Goal: Information Seeking & Learning: Learn about a topic

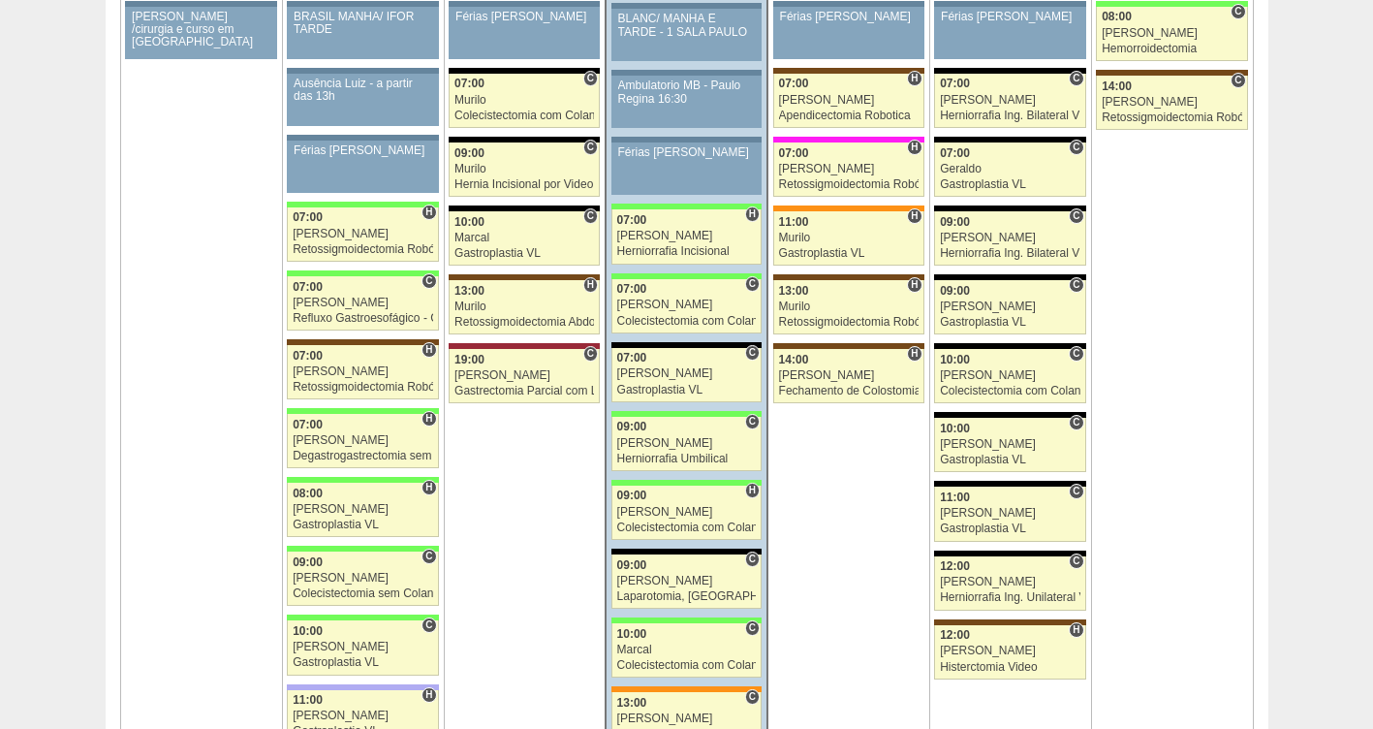
scroll to position [3313, 0]
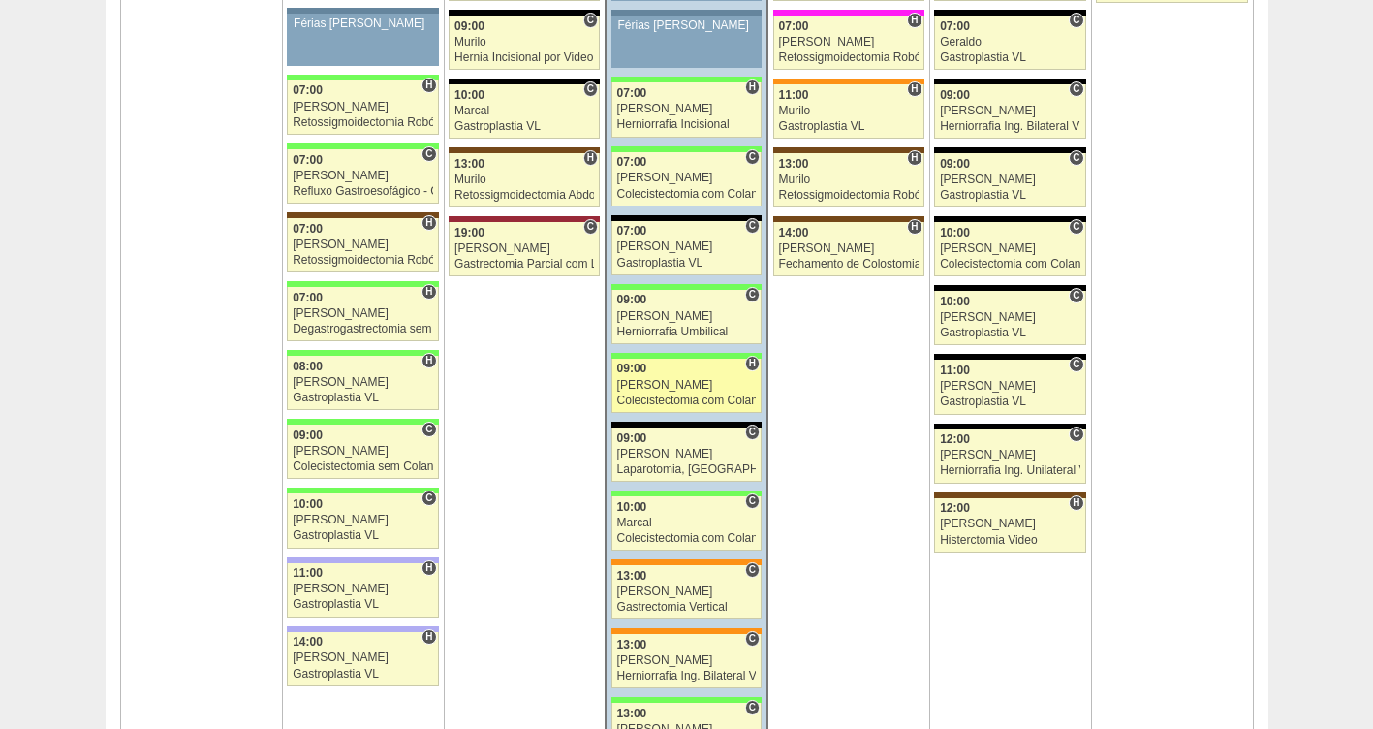
click at [647, 398] on div "Colecistectomia com Colangiografia VL" at bounding box center [687, 400] width 140 height 13
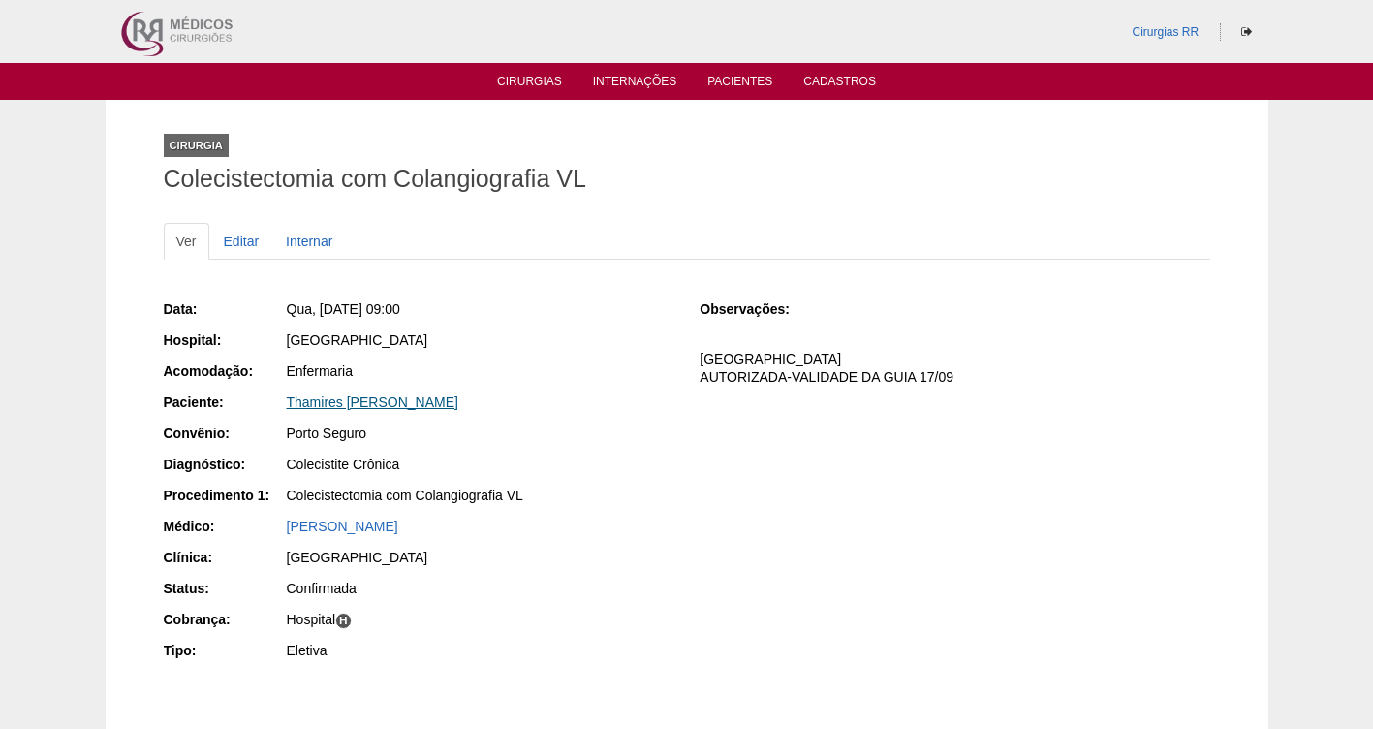
click at [330, 397] on link "Thamires [PERSON_NAME]" at bounding box center [373, 402] width 172 height 16
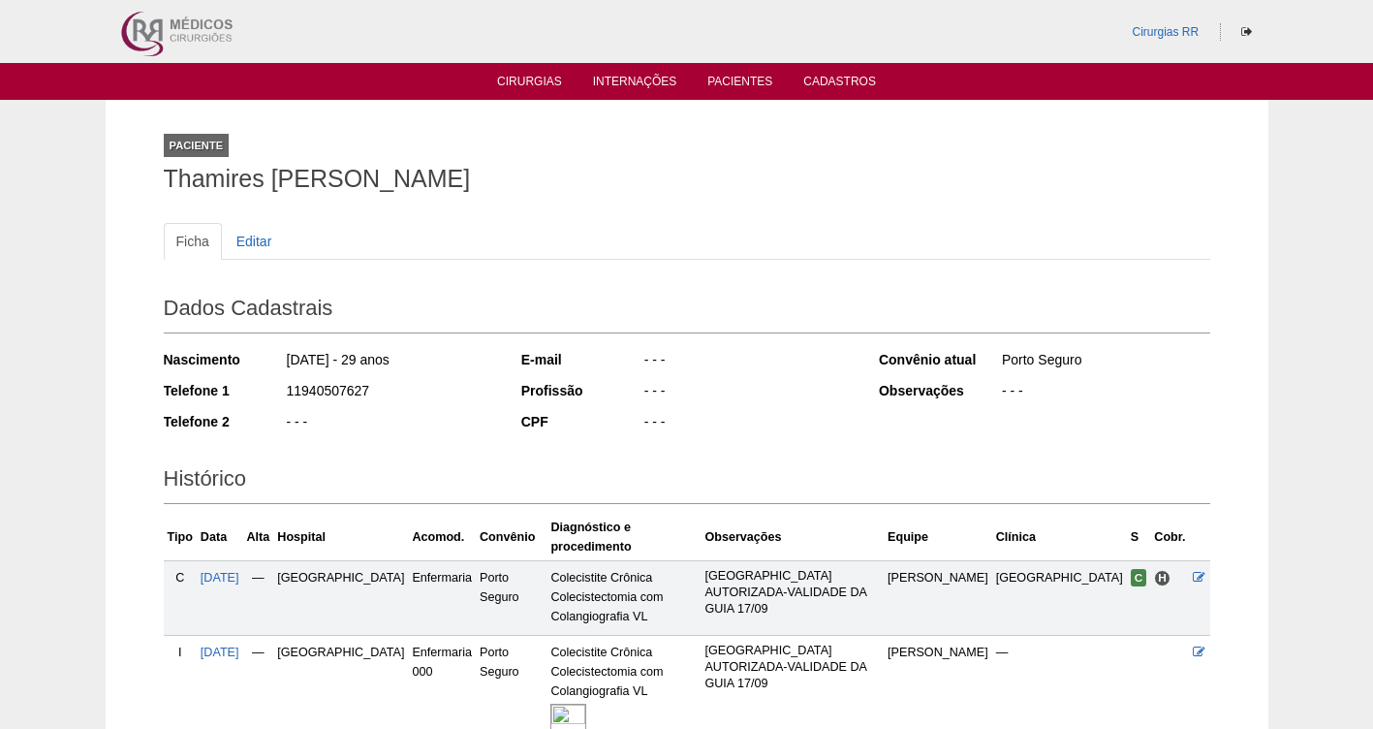
click at [550, 703] on img at bounding box center [568, 721] width 36 height 36
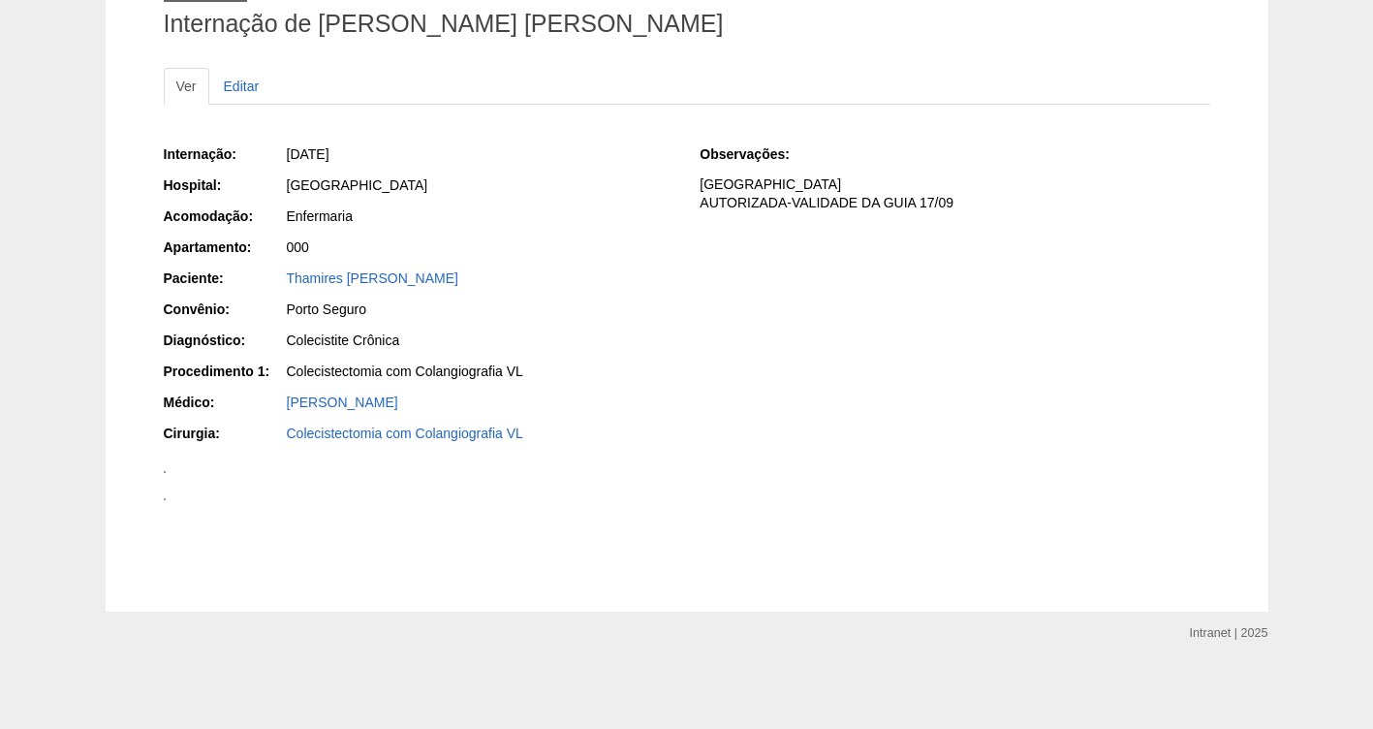
scroll to position [1389, 0]
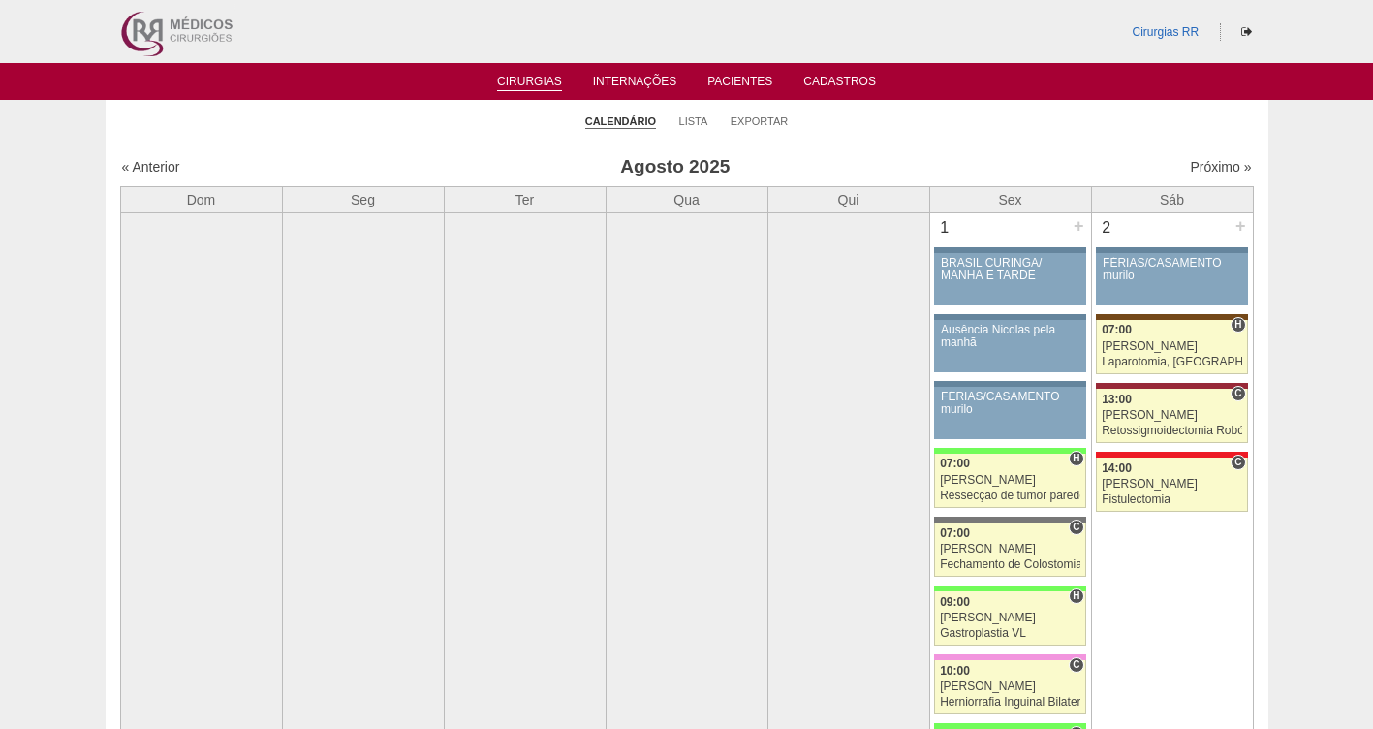
scroll to position [3313, 0]
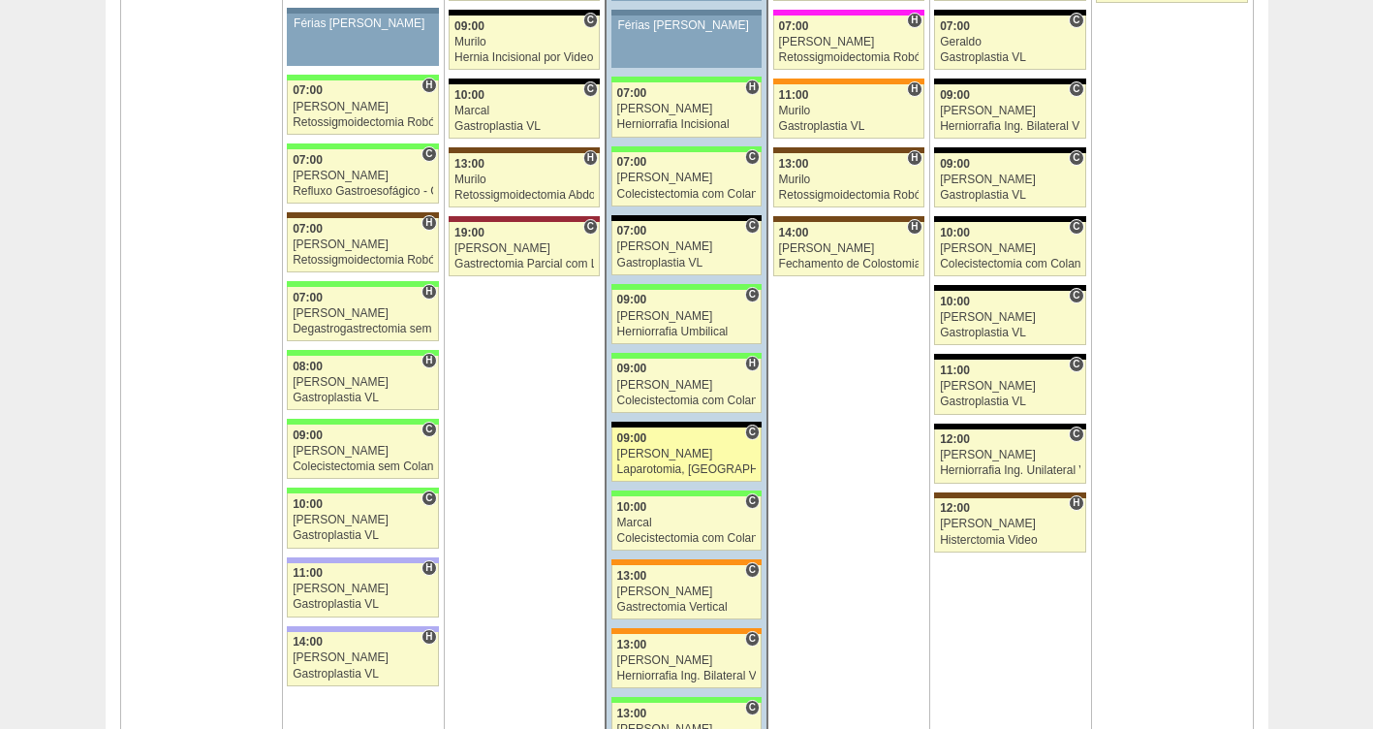
click at [660, 440] on div "09:00" at bounding box center [687, 438] width 140 height 13
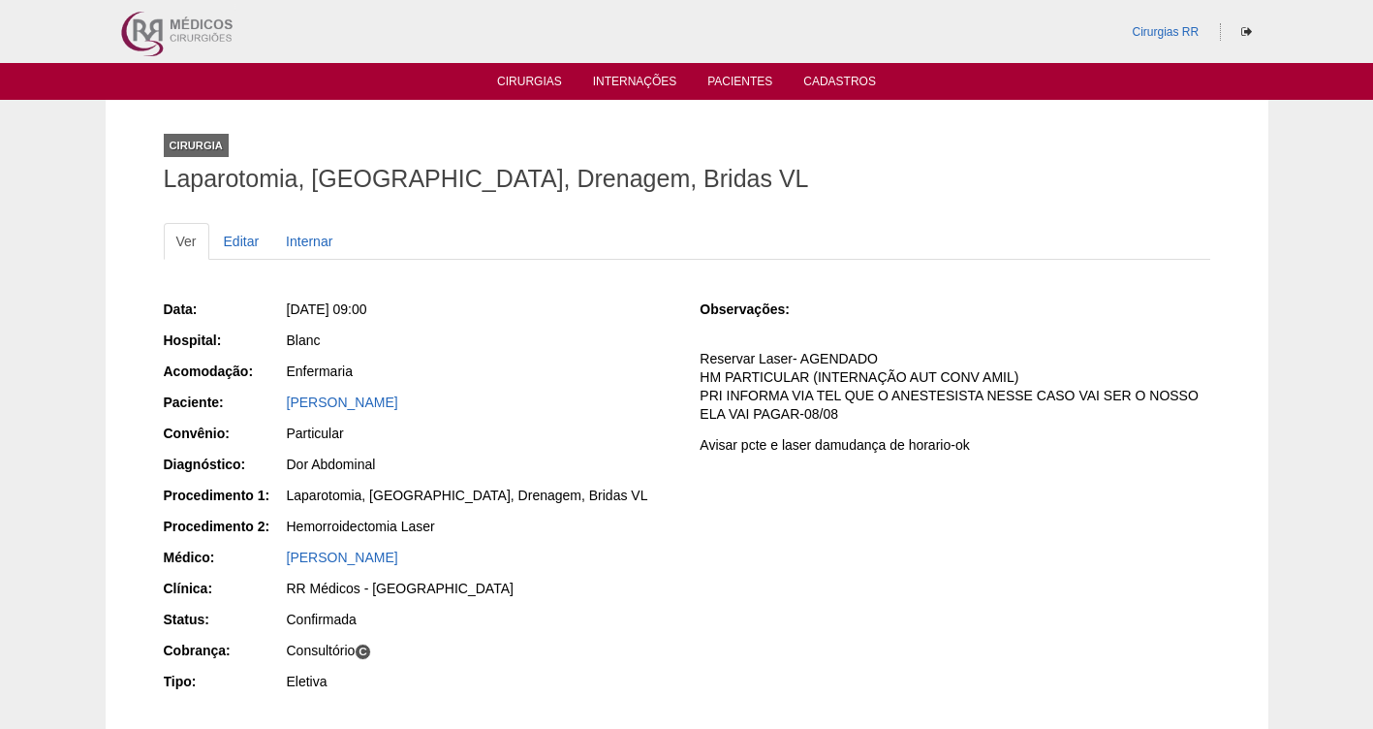
click at [353, 392] on div "Eliana Maria de Barros" at bounding box center [480, 401] width 387 height 19
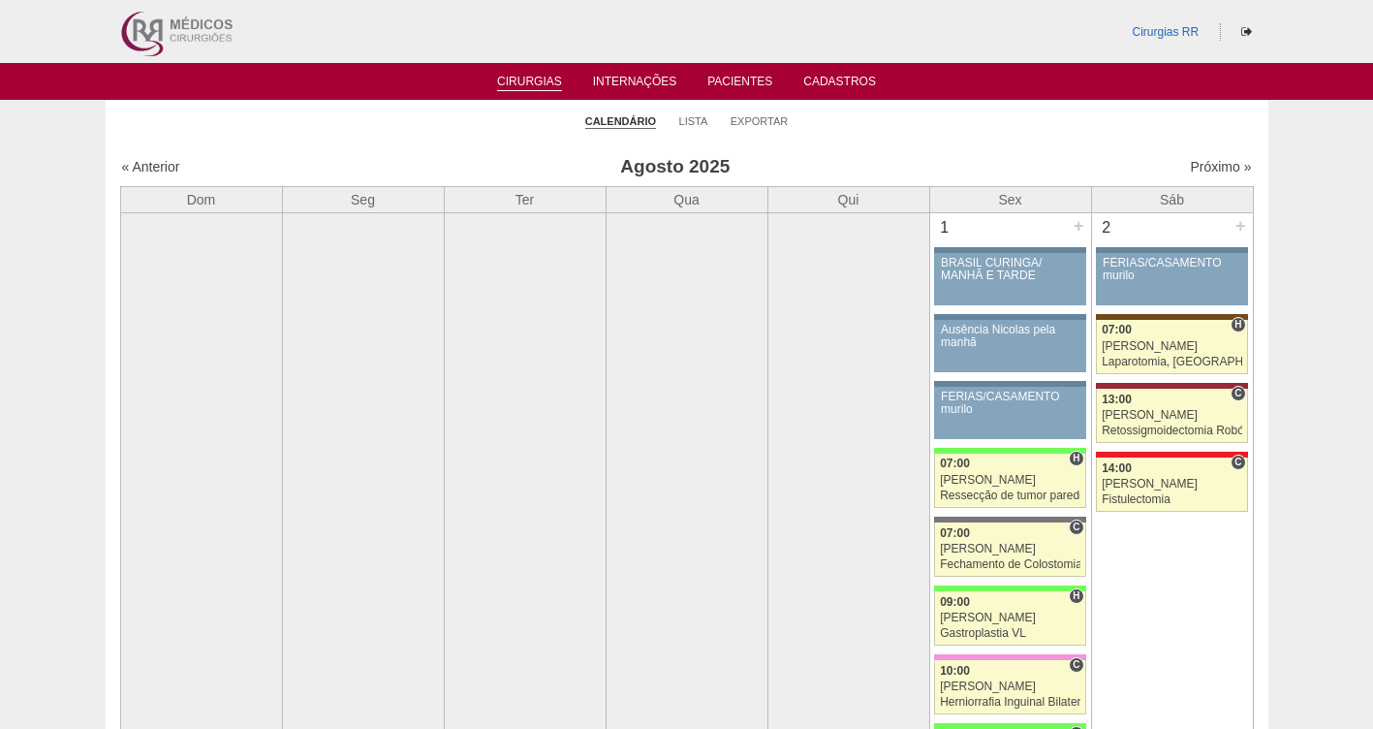
scroll to position [3313, 0]
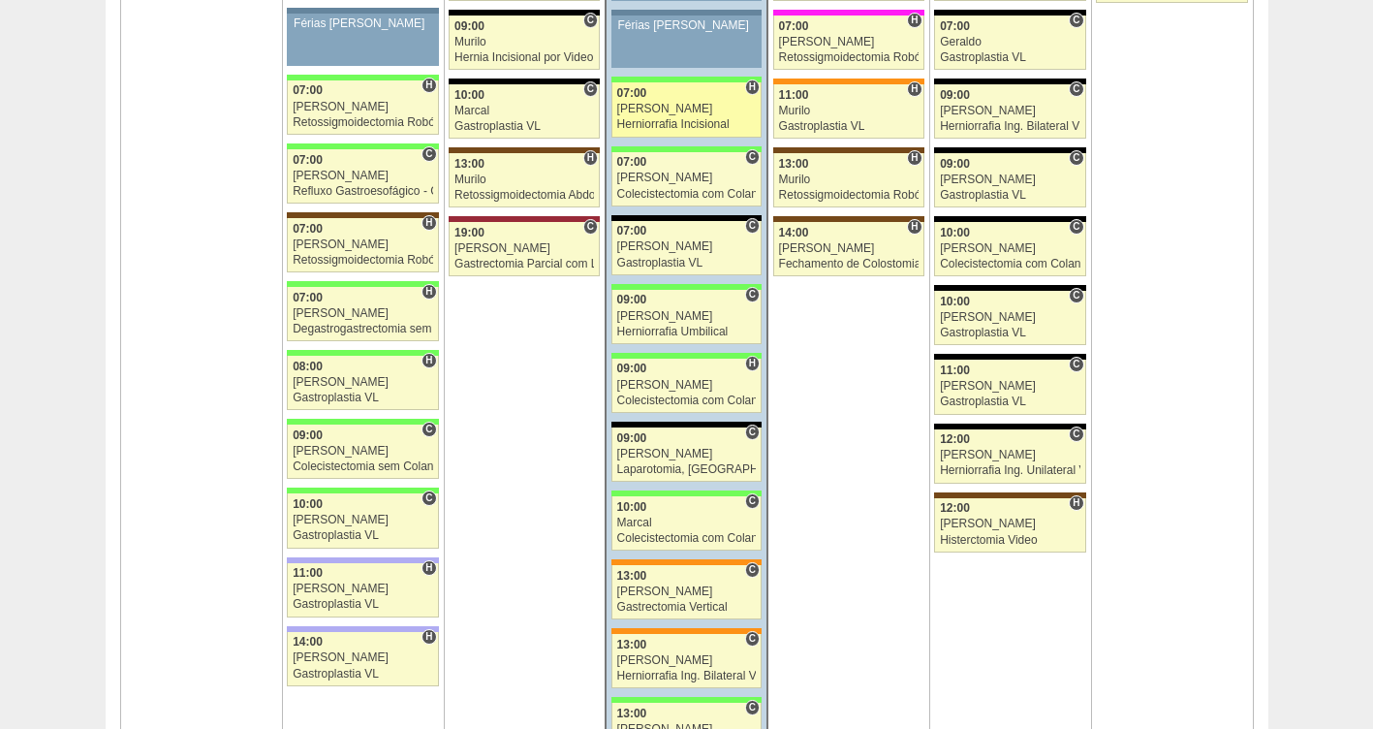
click at [644, 111] on div "[PERSON_NAME]" at bounding box center [687, 109] width 140 height 13
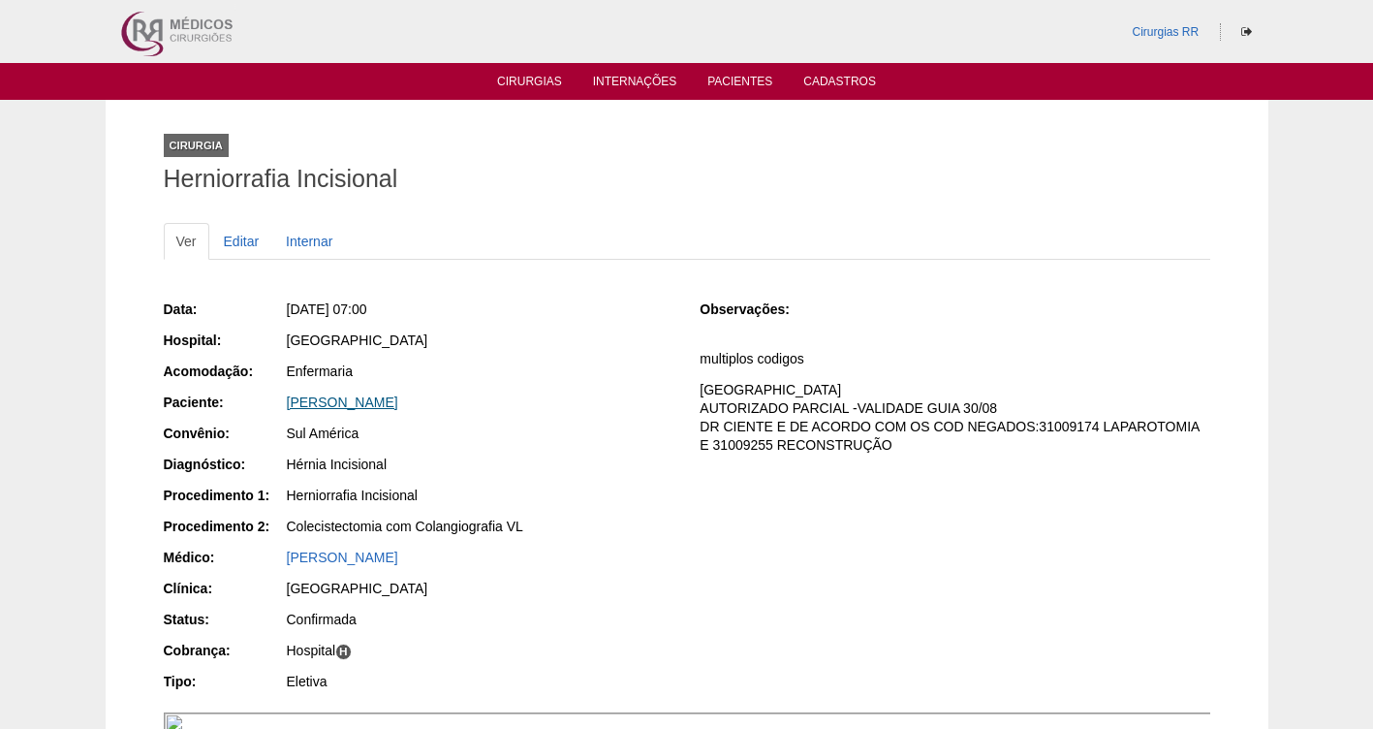
click at [371, 401] on link "Lidia Santos Nascimento" at bounding box center [342, 402] width 111 height 16
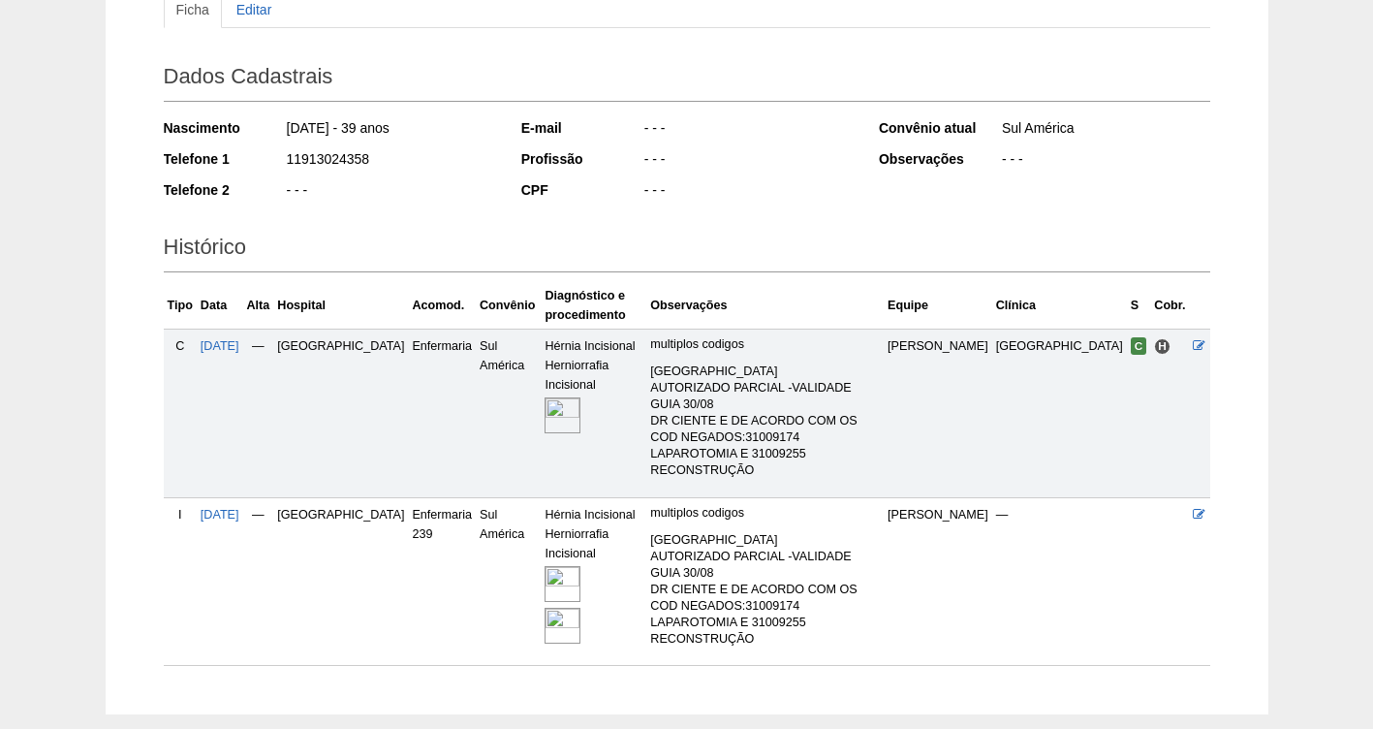
scroll to position [253, 0]
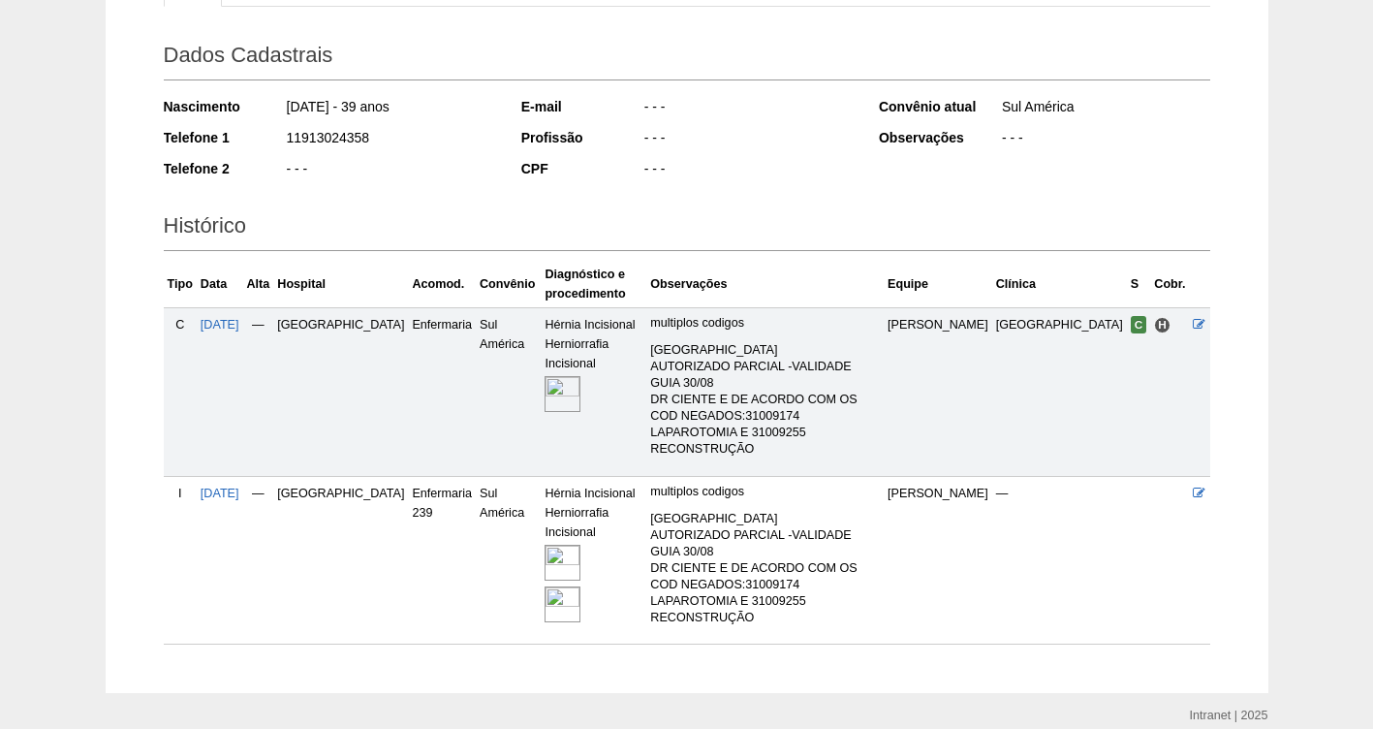
click at [545, 545] on img at bounding box center [563, 563] width 36 height 36
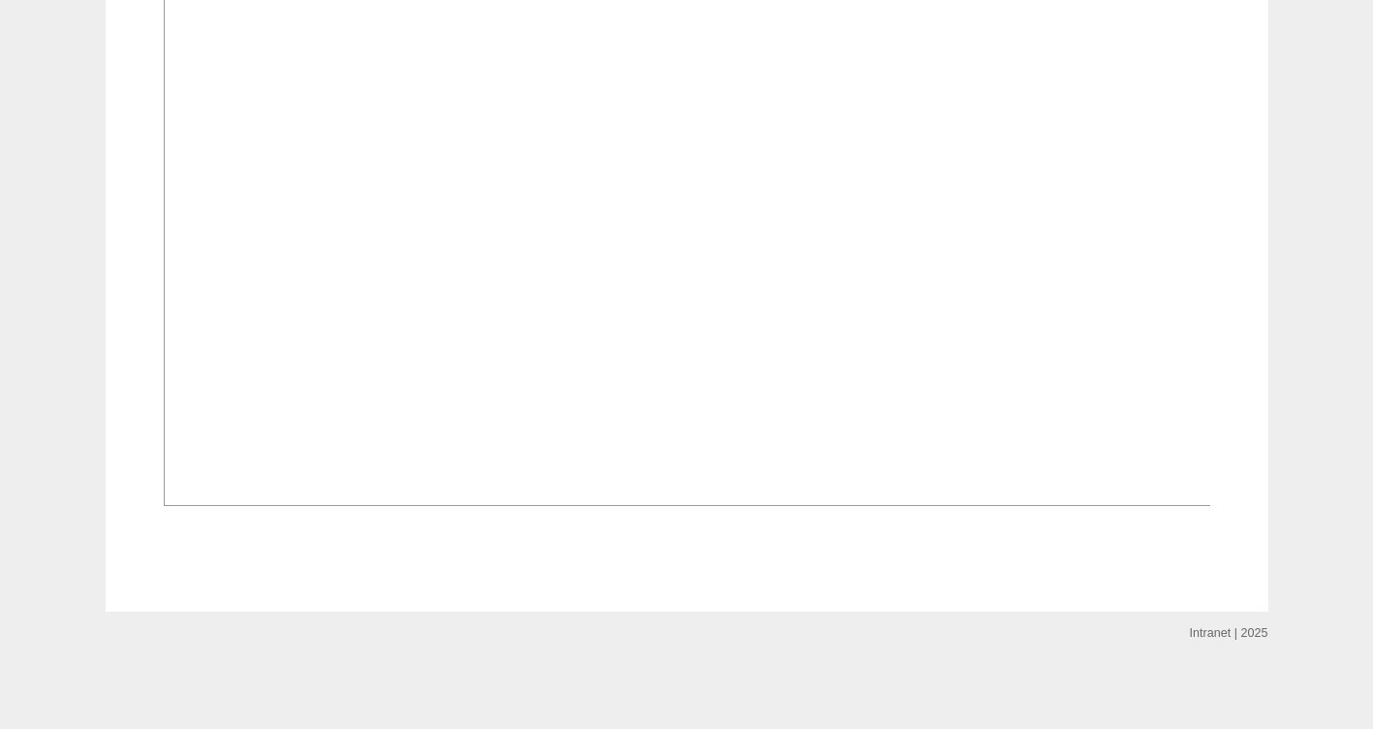
scroll to position [2753, 0]
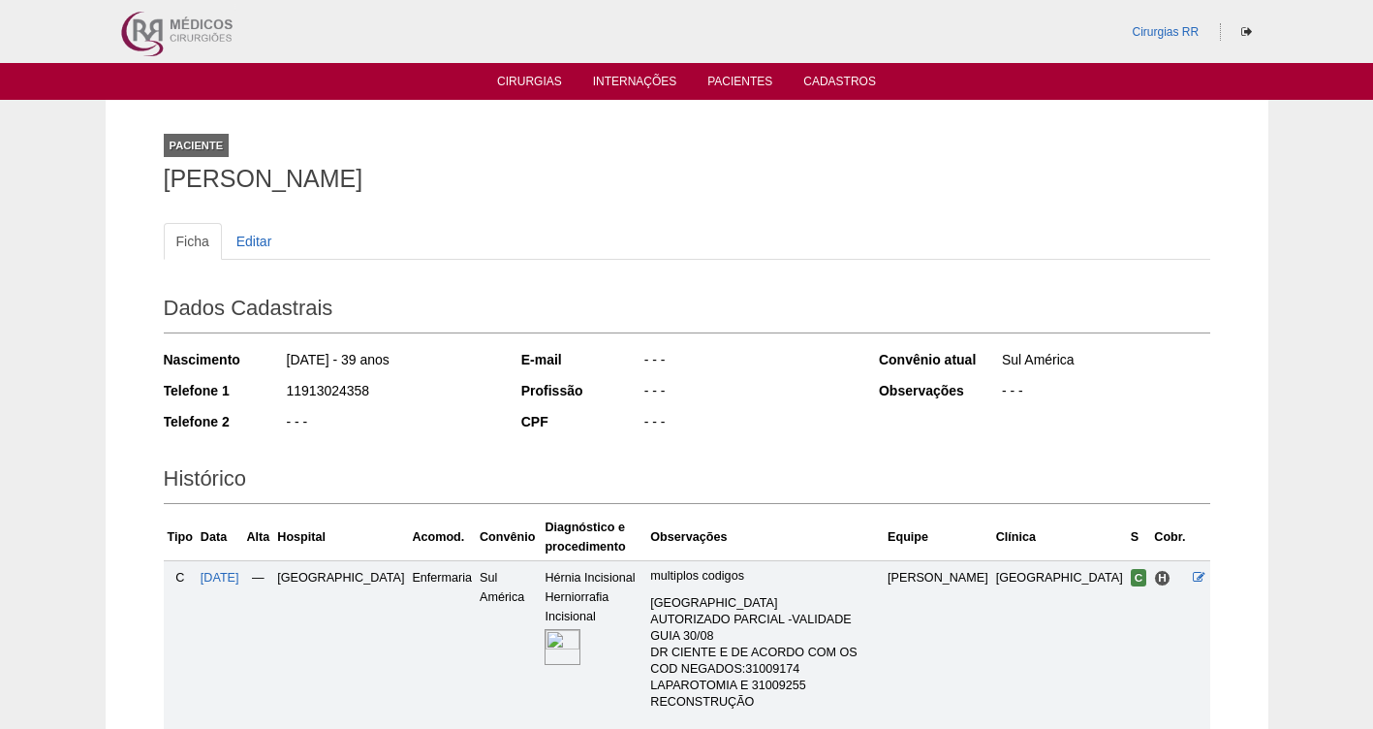
scroll to position [253, 0]
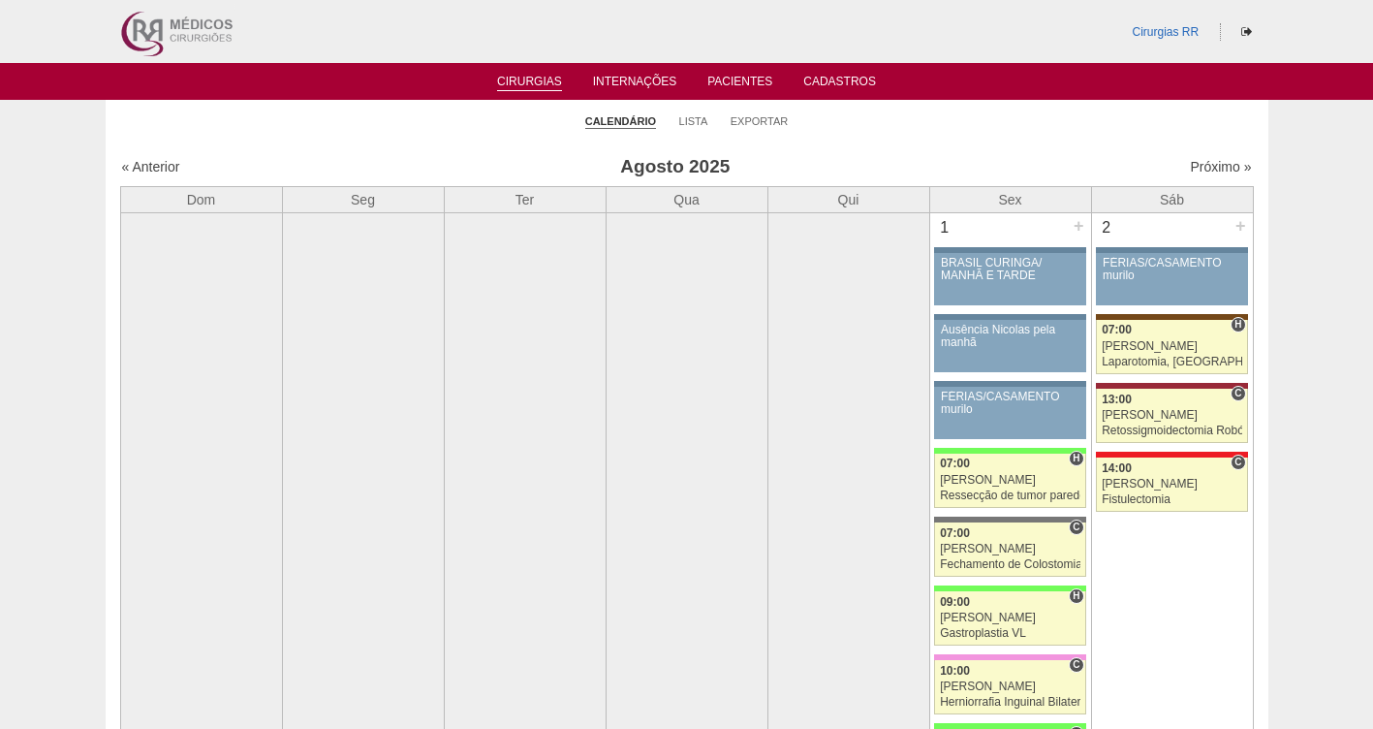
scroll to position [3313, 0]
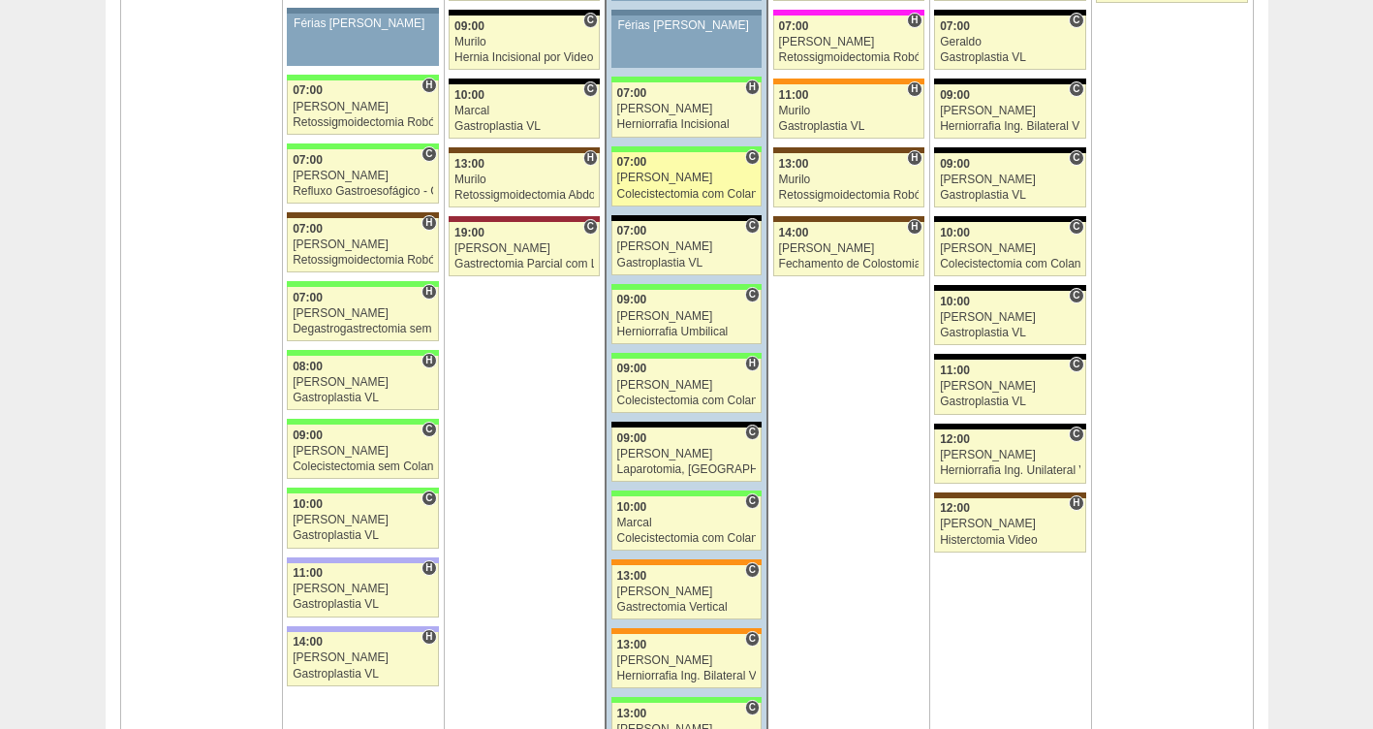
click at [674, 171] on link "87825 Felipe Rossi C 07:00 Felipe Rossi Colecistectomia com Colangiografia VL H…" at bounding box center [686, 179] width 150 height 54
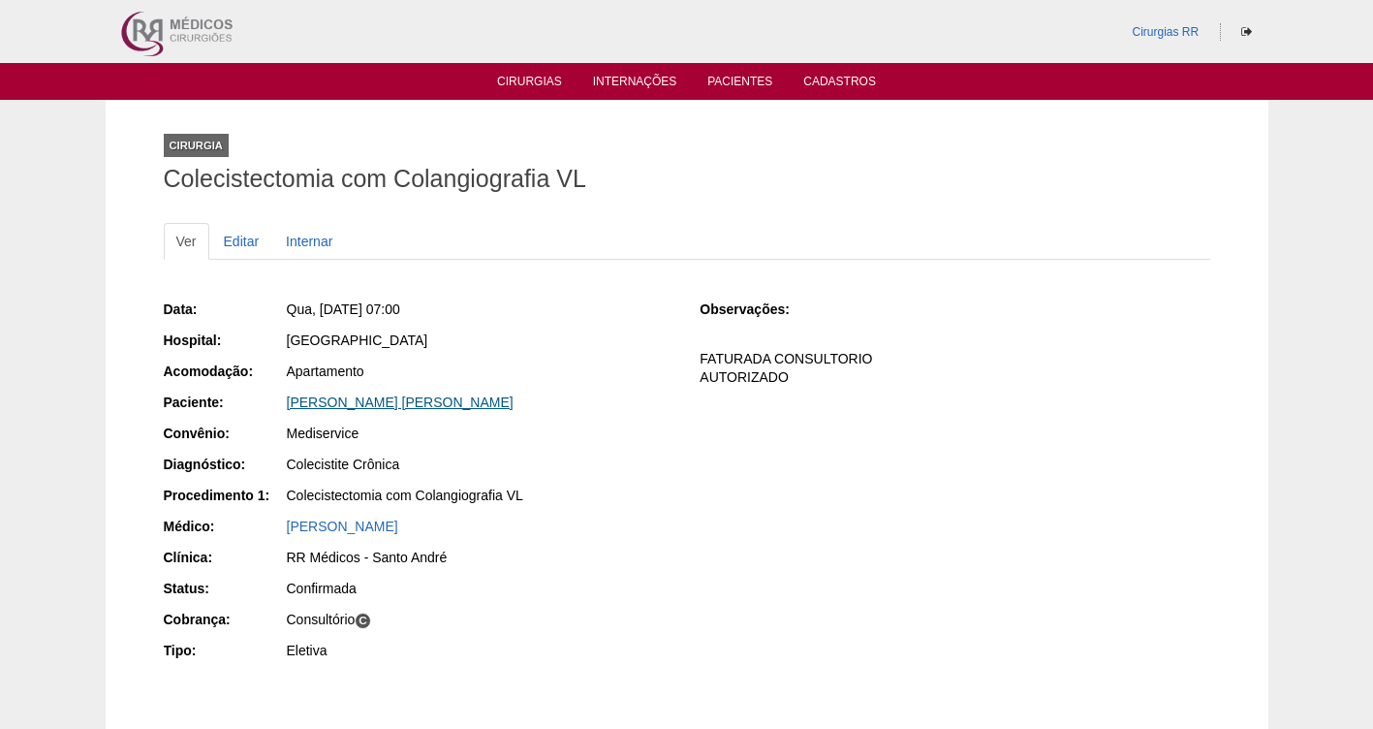
click at [410, 409] on link "[PERSON_NAME]" at bounding box center [400, 402] width 227 height 16
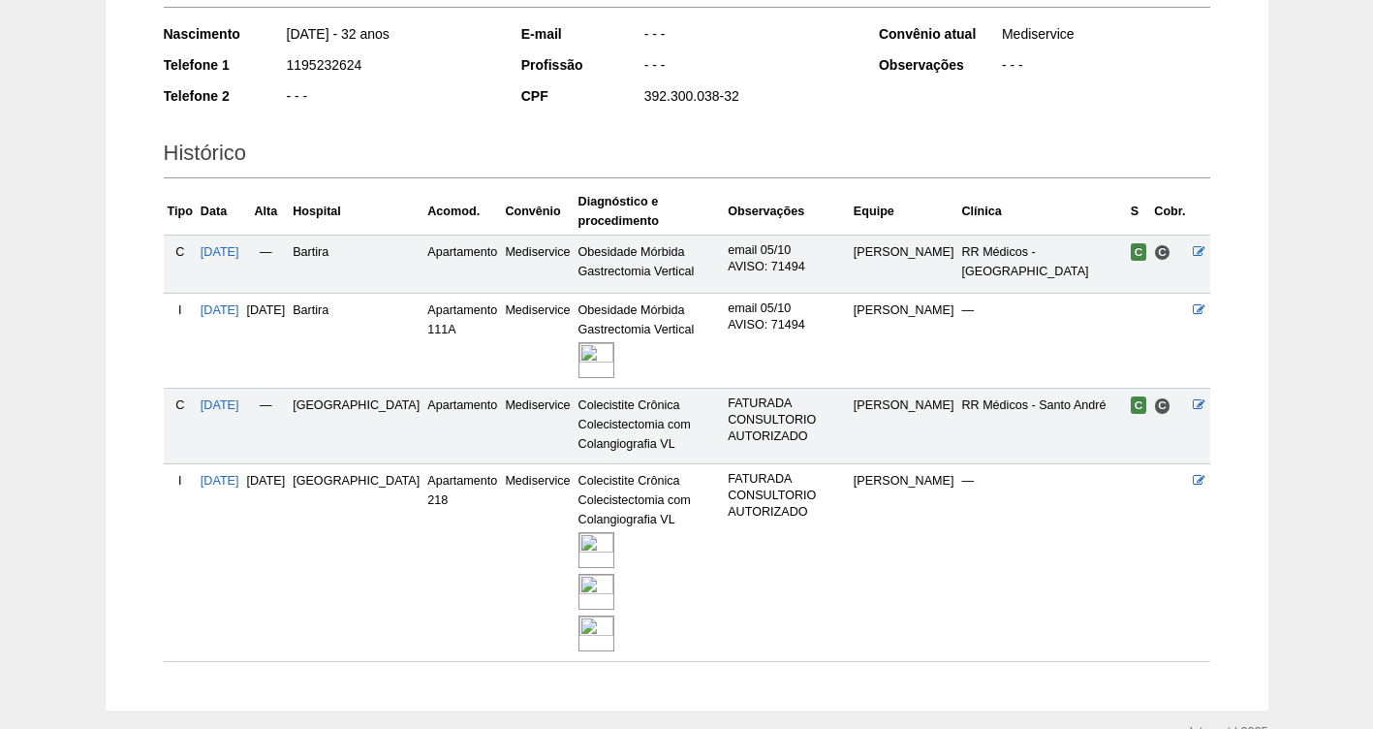
scroll to position [404, 0]
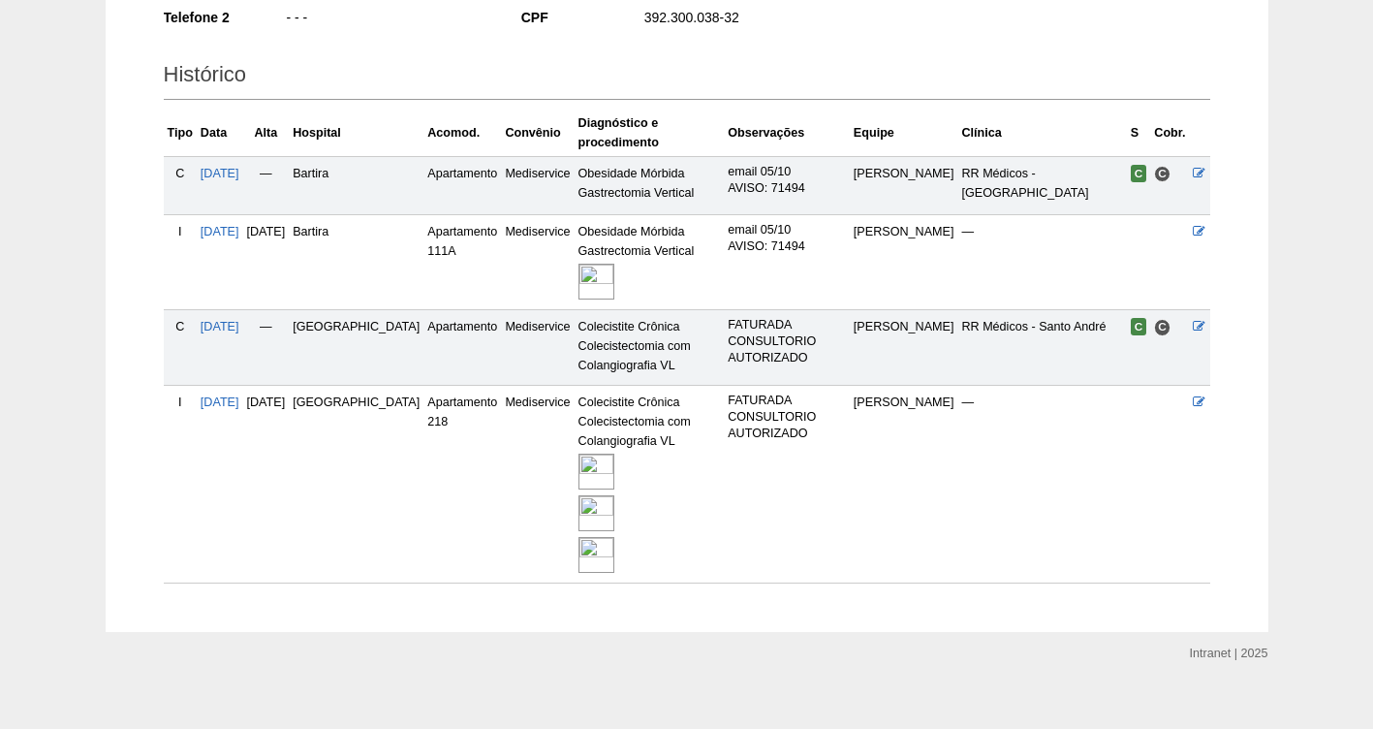
click at [578, 453] on img at bounding box center [596, 471] width 36 height 36
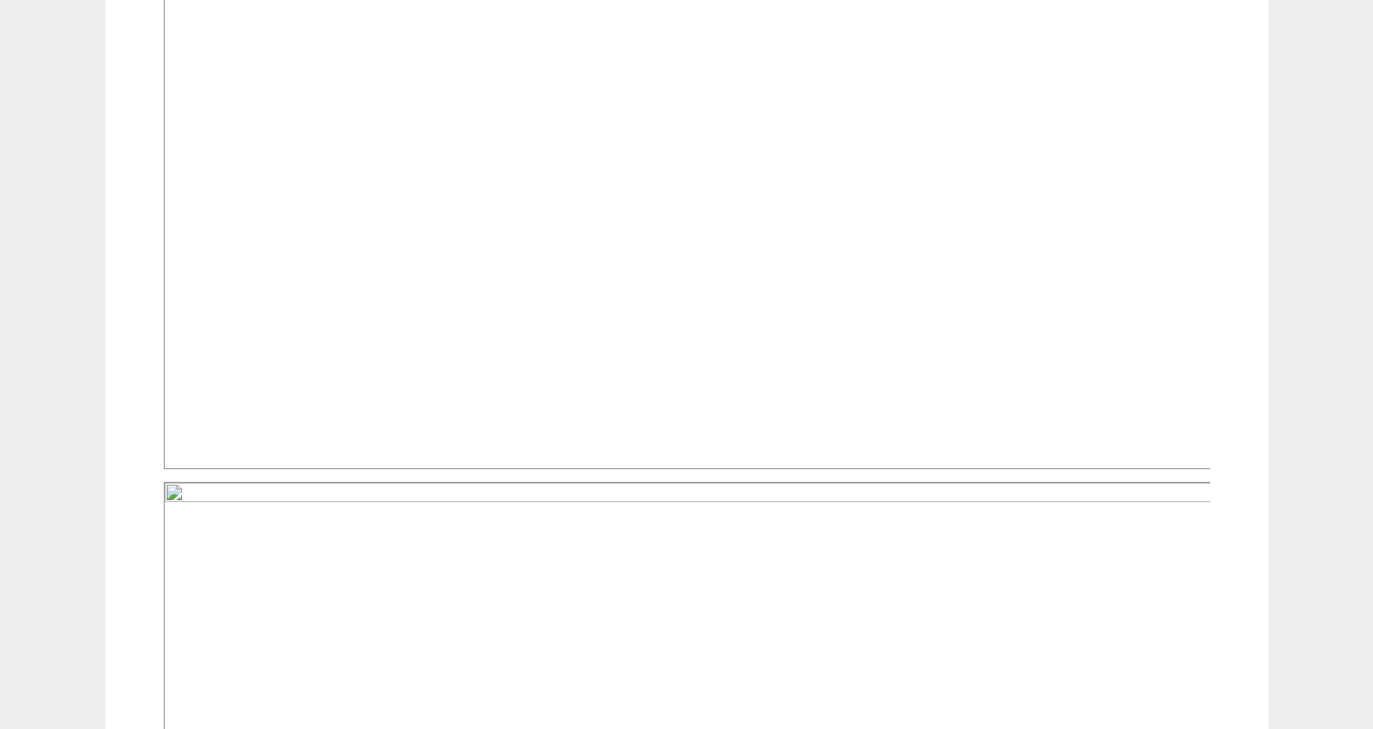
scroll to position [866, 0]
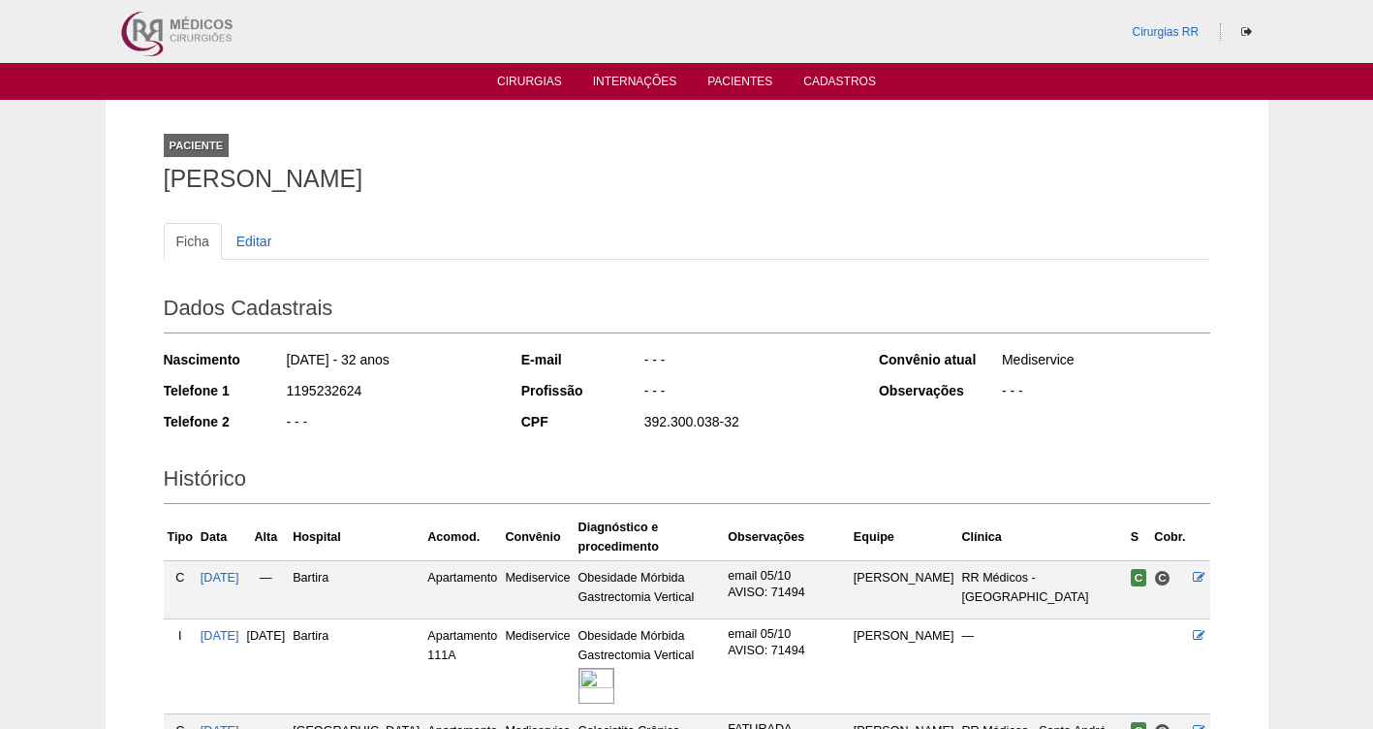
scroll to position [404, 0]
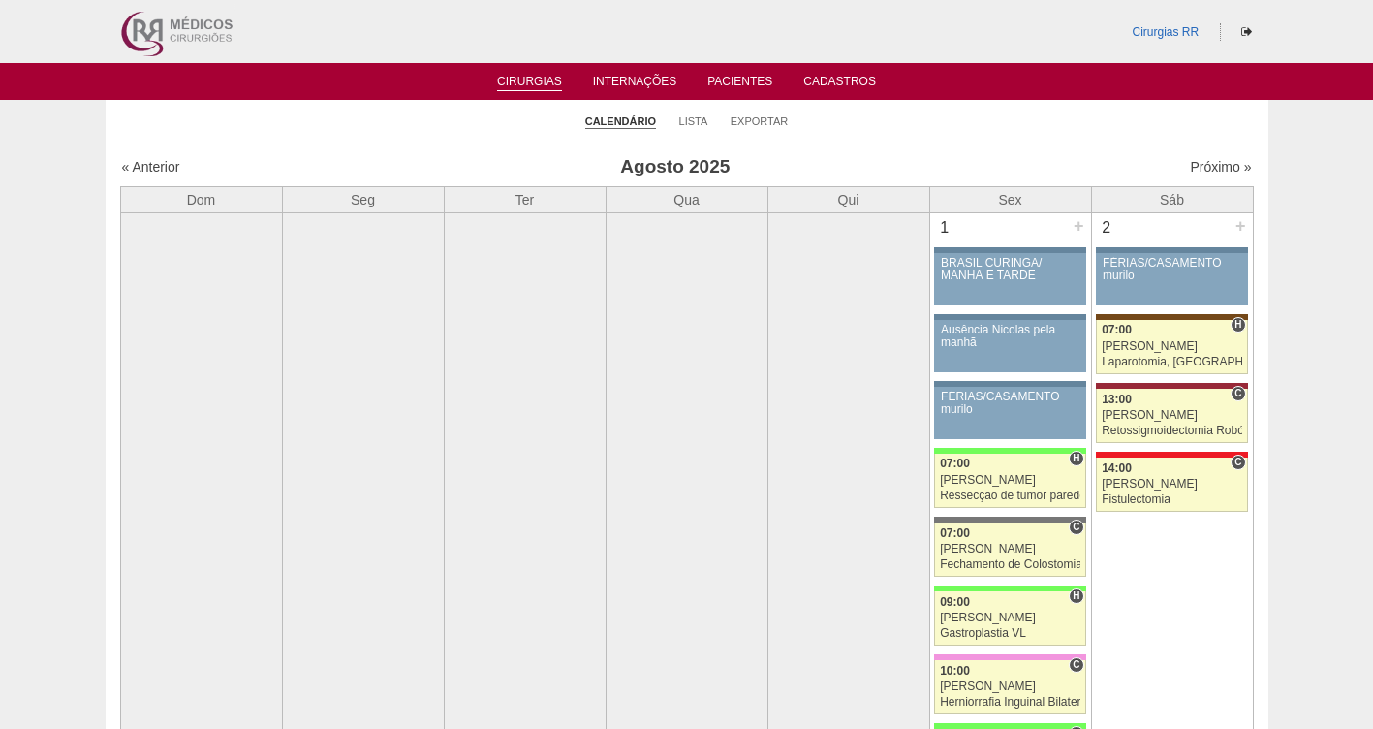
scroll to position [3313, 0]
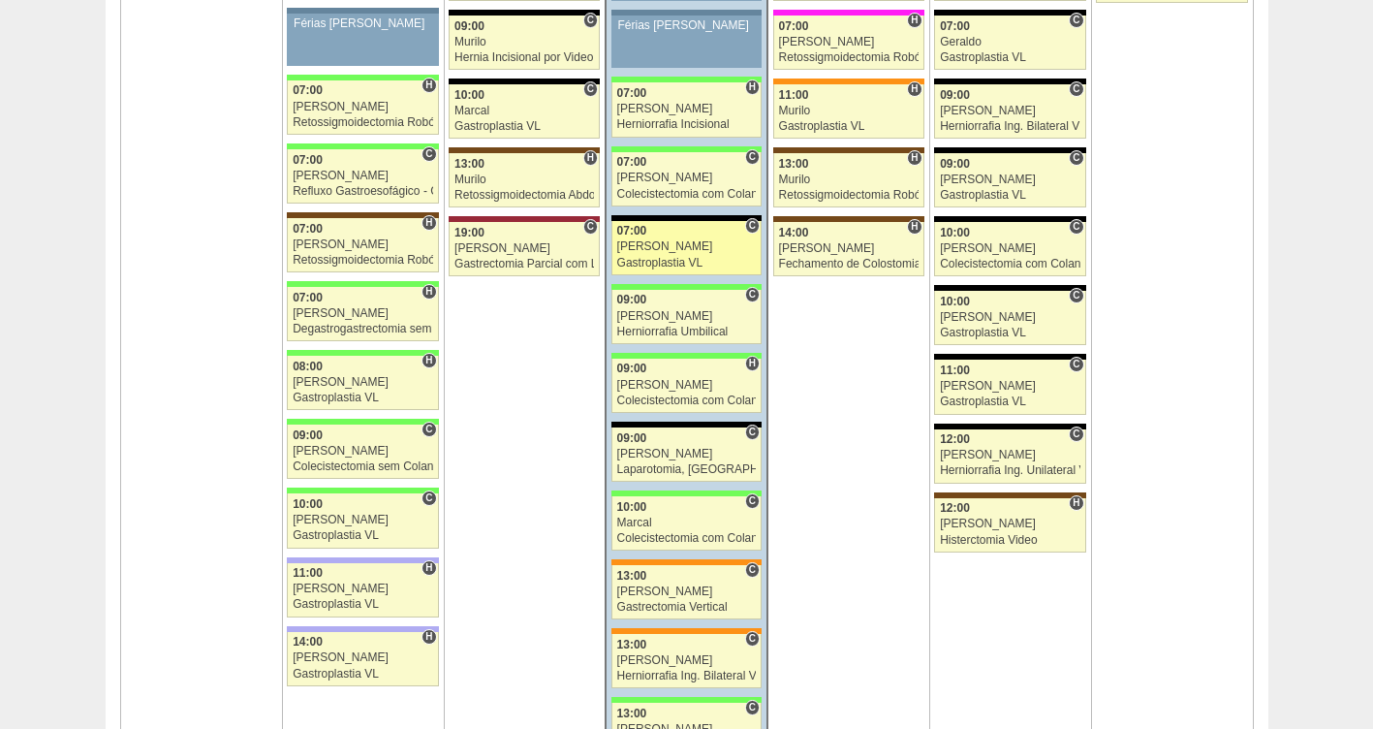
click at [677, 247] on div "Paulo Regina" at bounding box center [687, 246] width 140 height 13
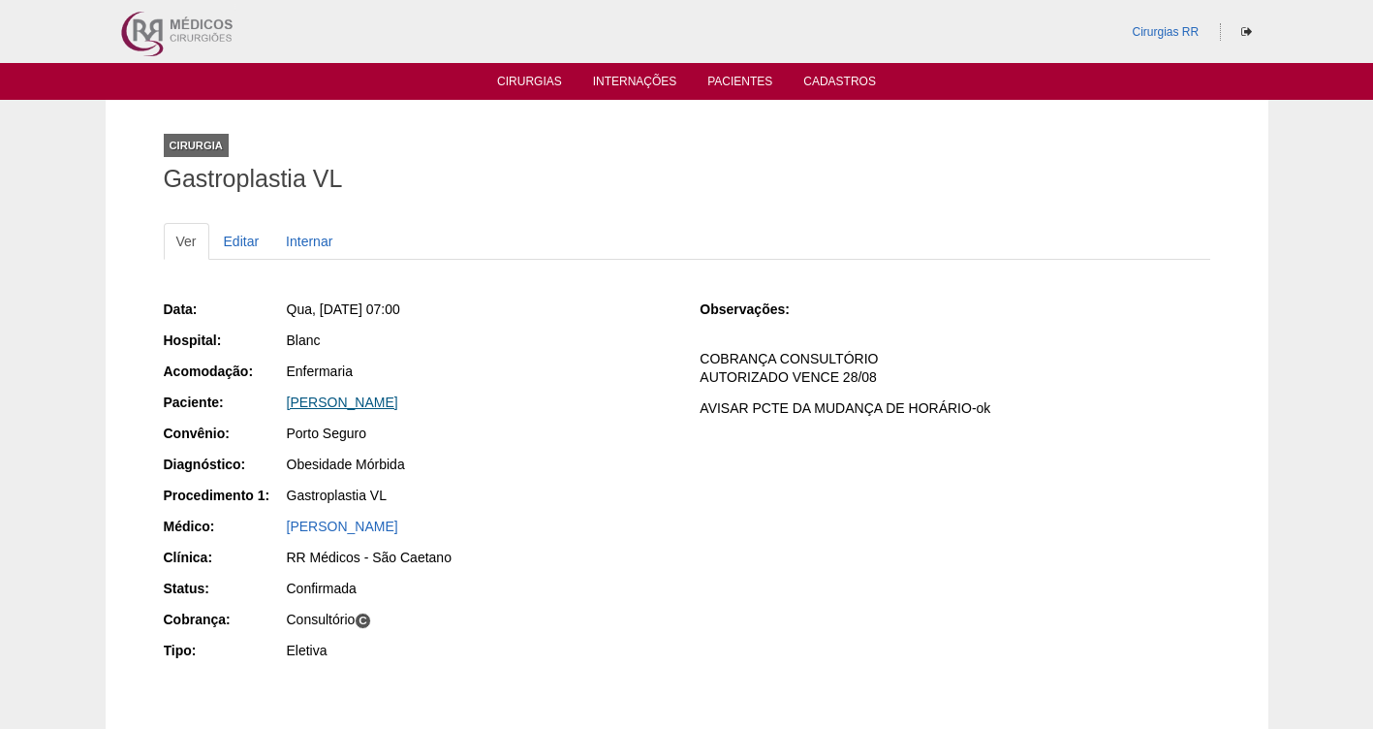
click at [356, 401] on link "[PERSON_NAME]" at bounding box center [342, 402] width 111 height 16
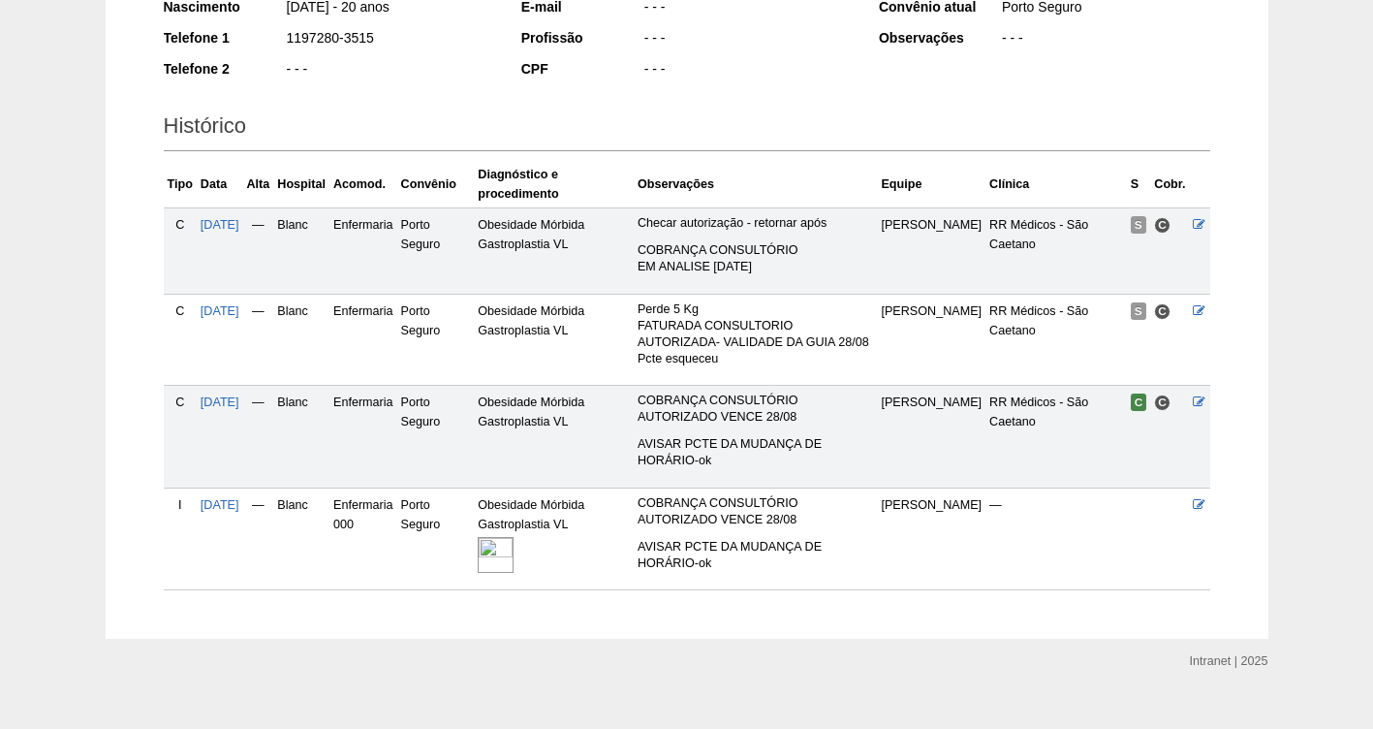
scroll to position [380, 0]
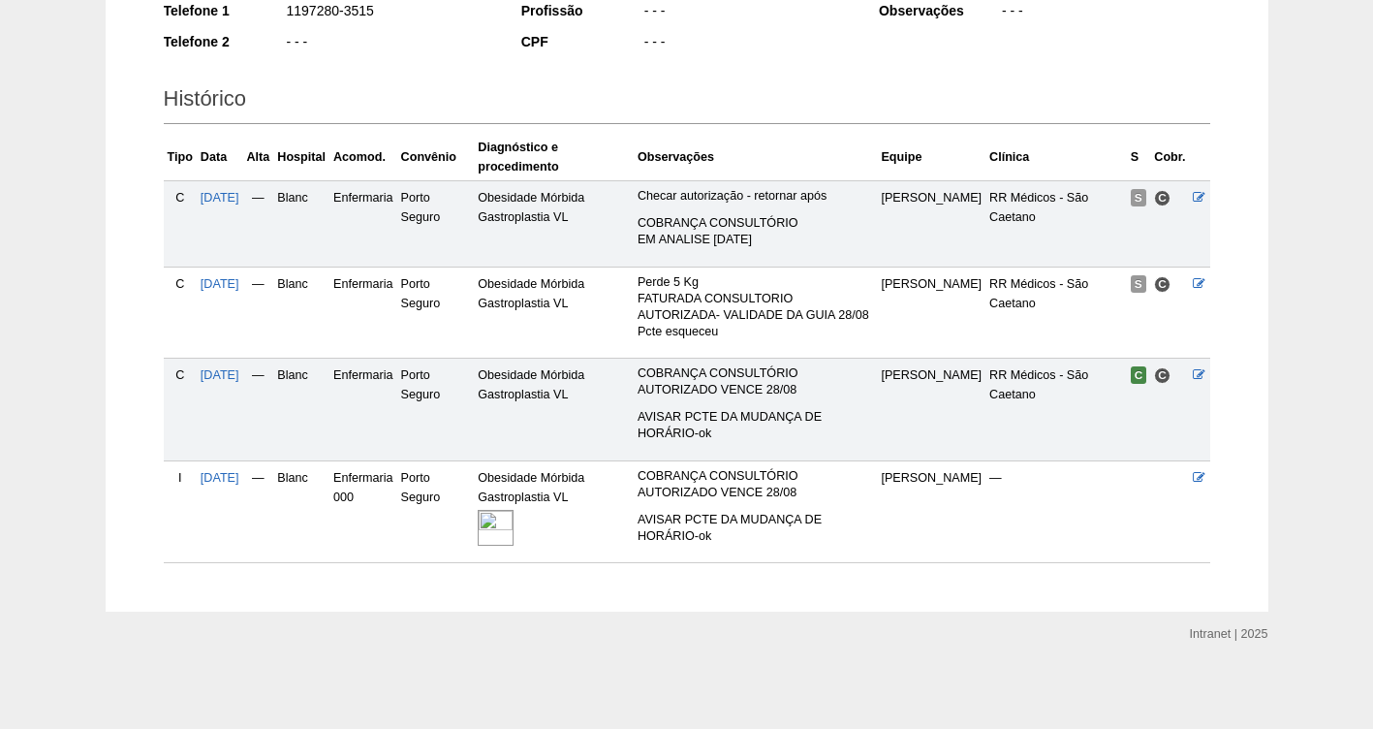
click at [514, 521] on img at bounding box center [496, 528] width 36 height 36
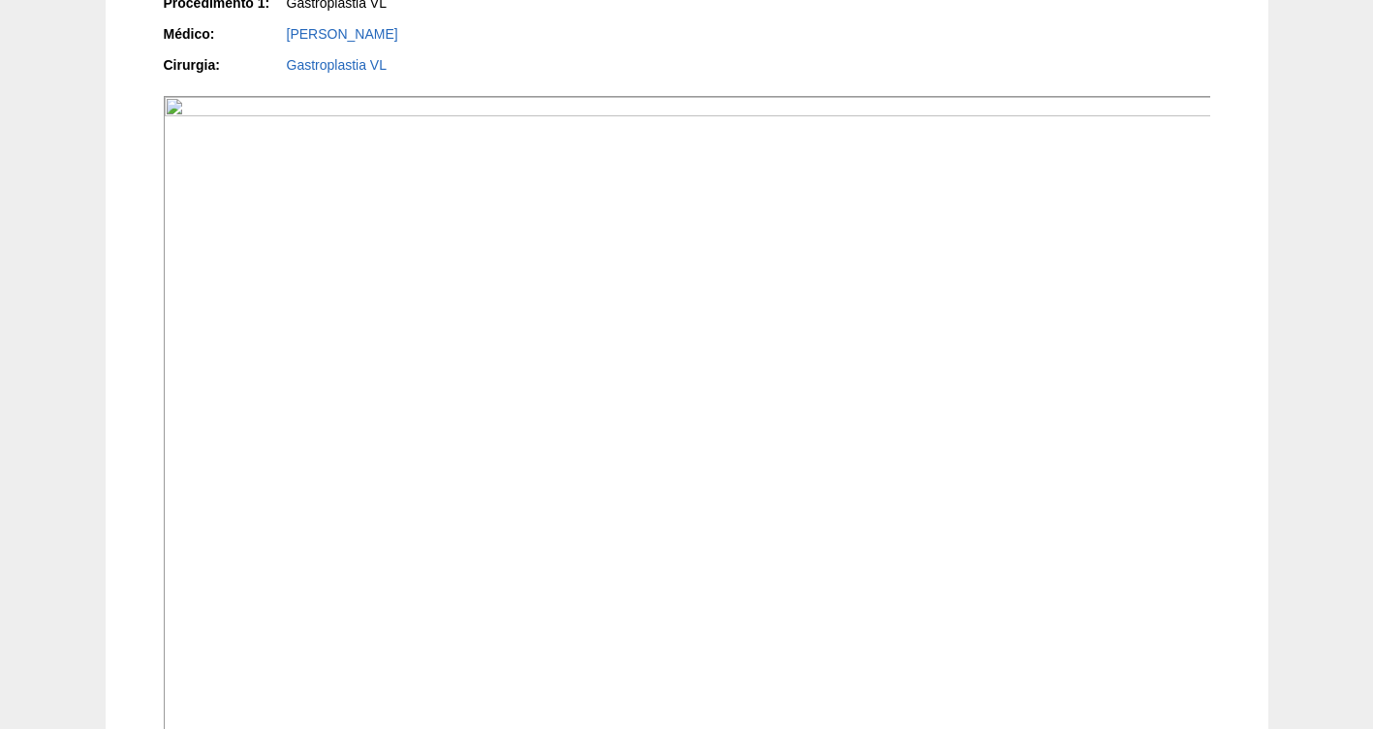
scroll to position [527, 0]
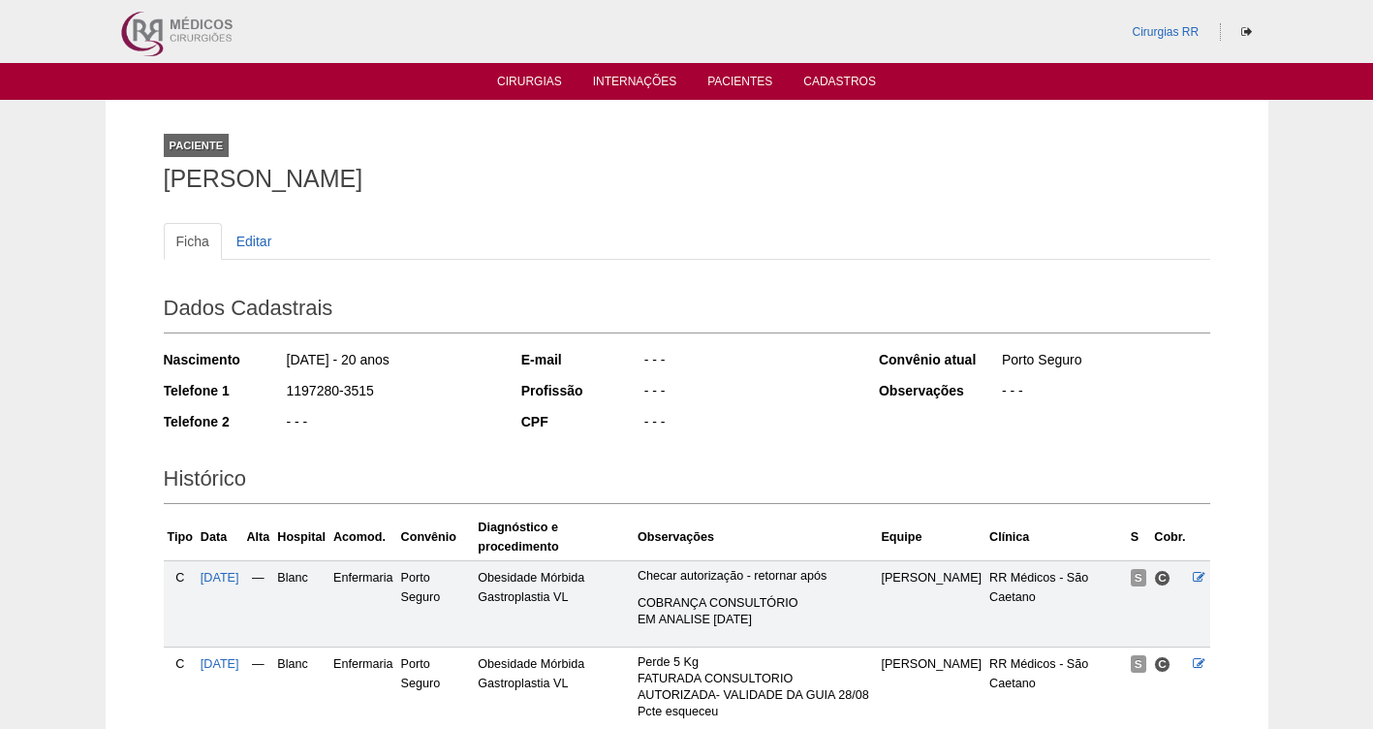
scroll to position [380, 0]
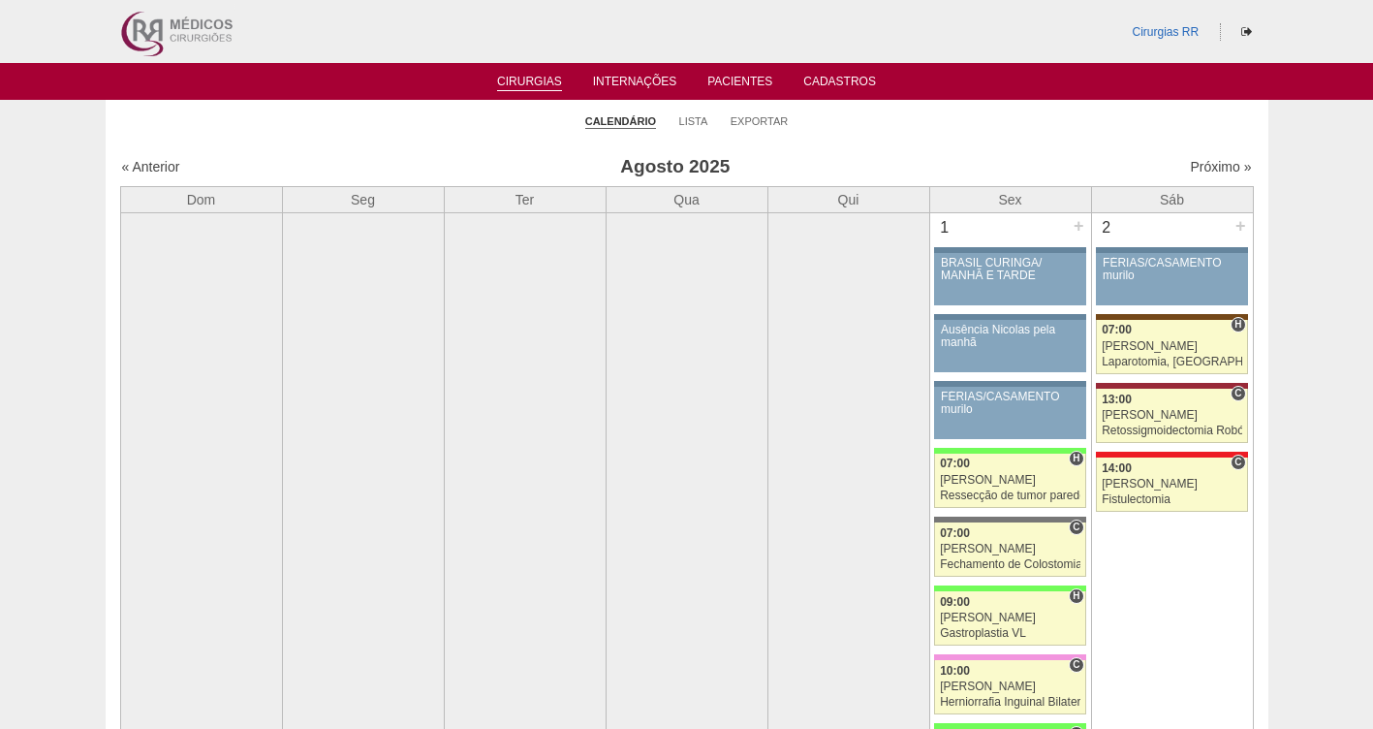
scroll to position [3313, 0]
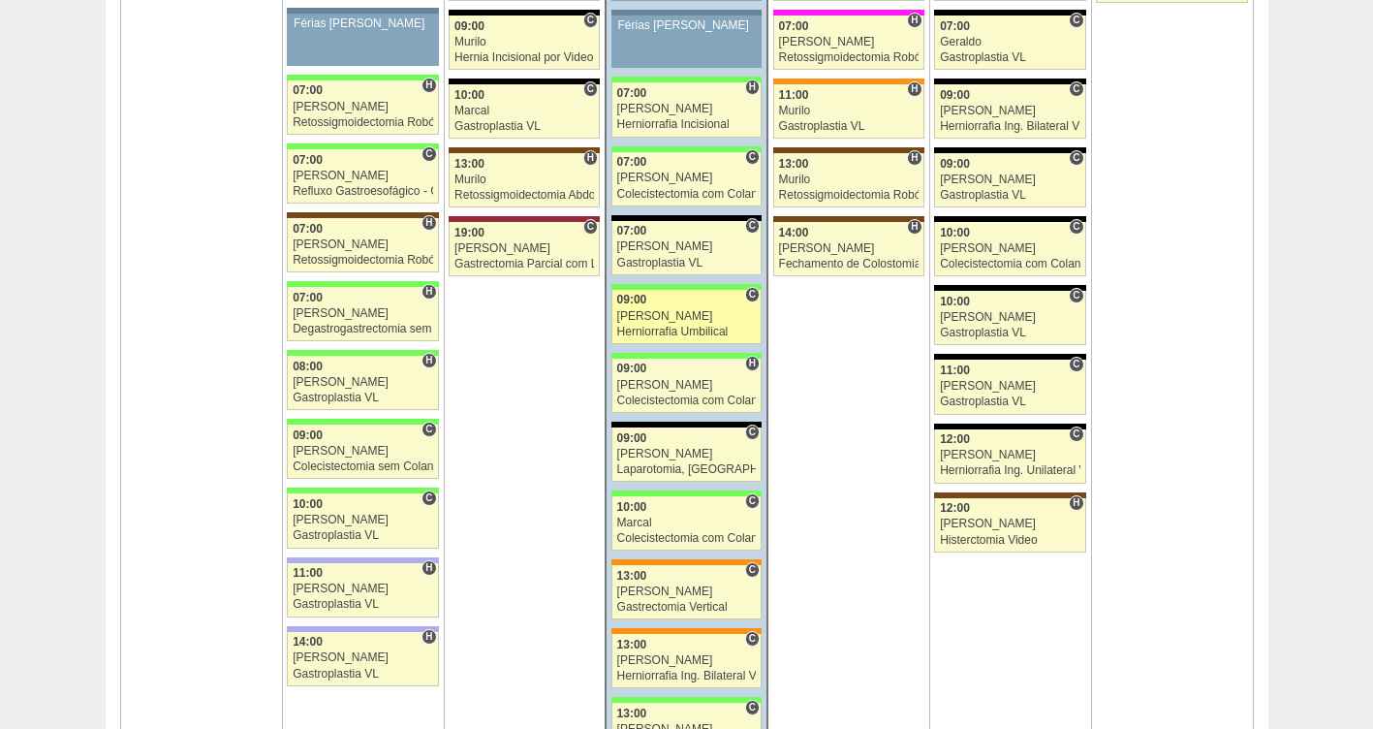
click at [661, 316] on div "[PERSON_NAME]" at bounding box center [687, 316] width 140 height 13
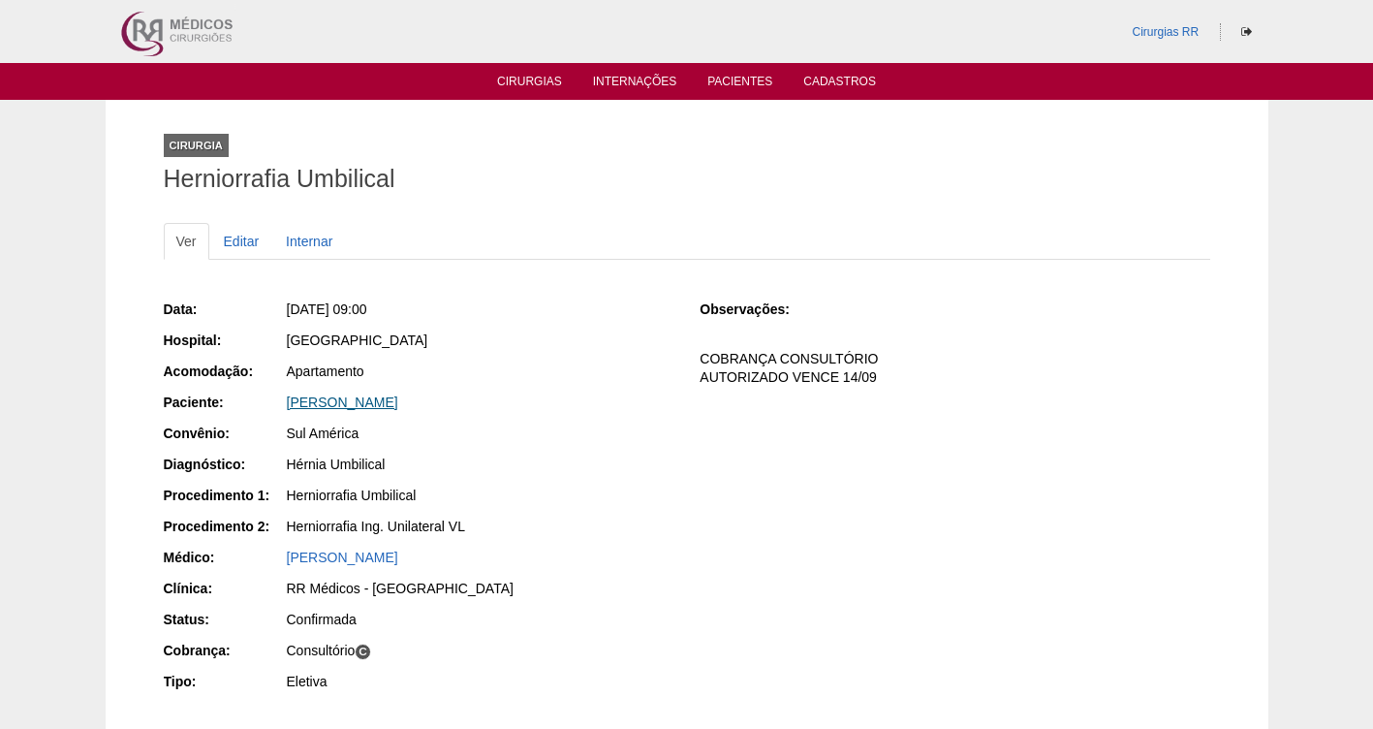
click at [363, 398] on link "[PERSON_NAME]" at bounding box center [342, 402] width 111 height 16
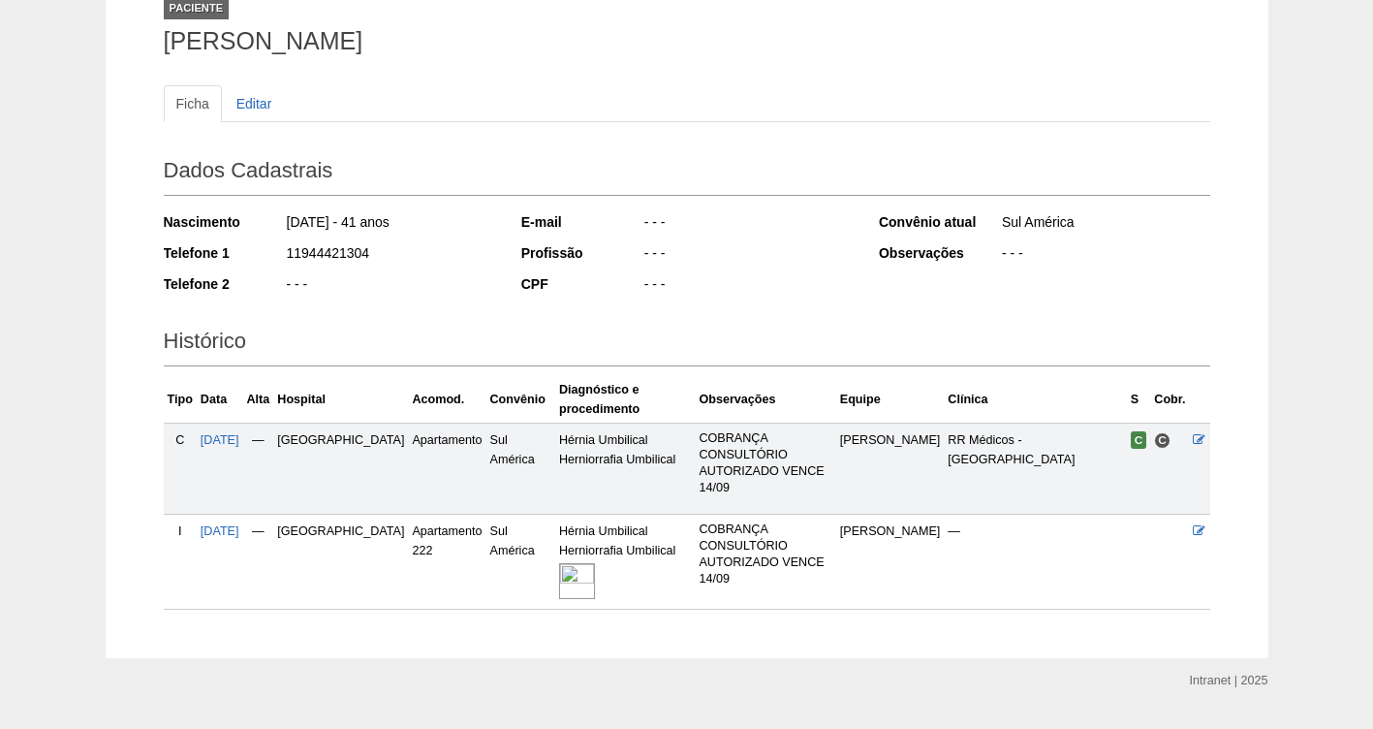
scroll to position [184, 0]
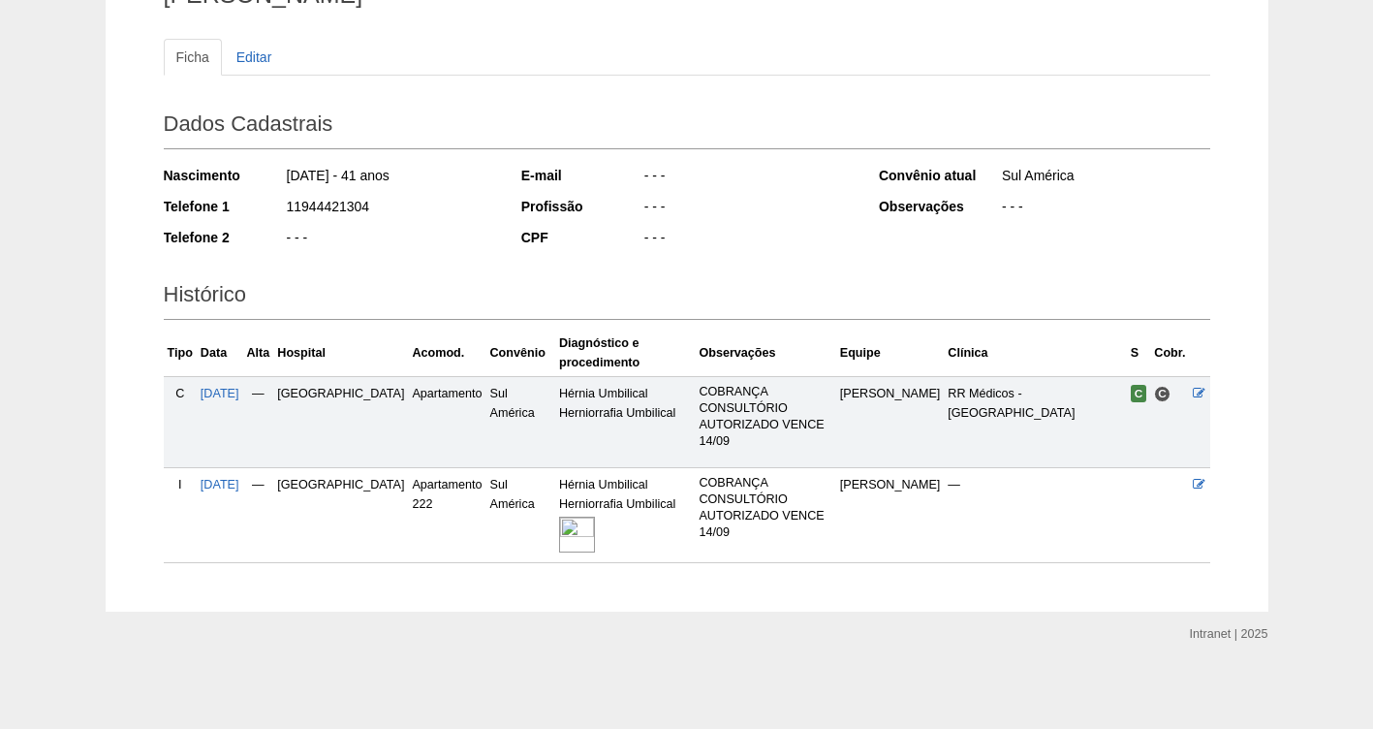
click at [559, 543] on img at bounding box center [577, 534] width 36 height 36
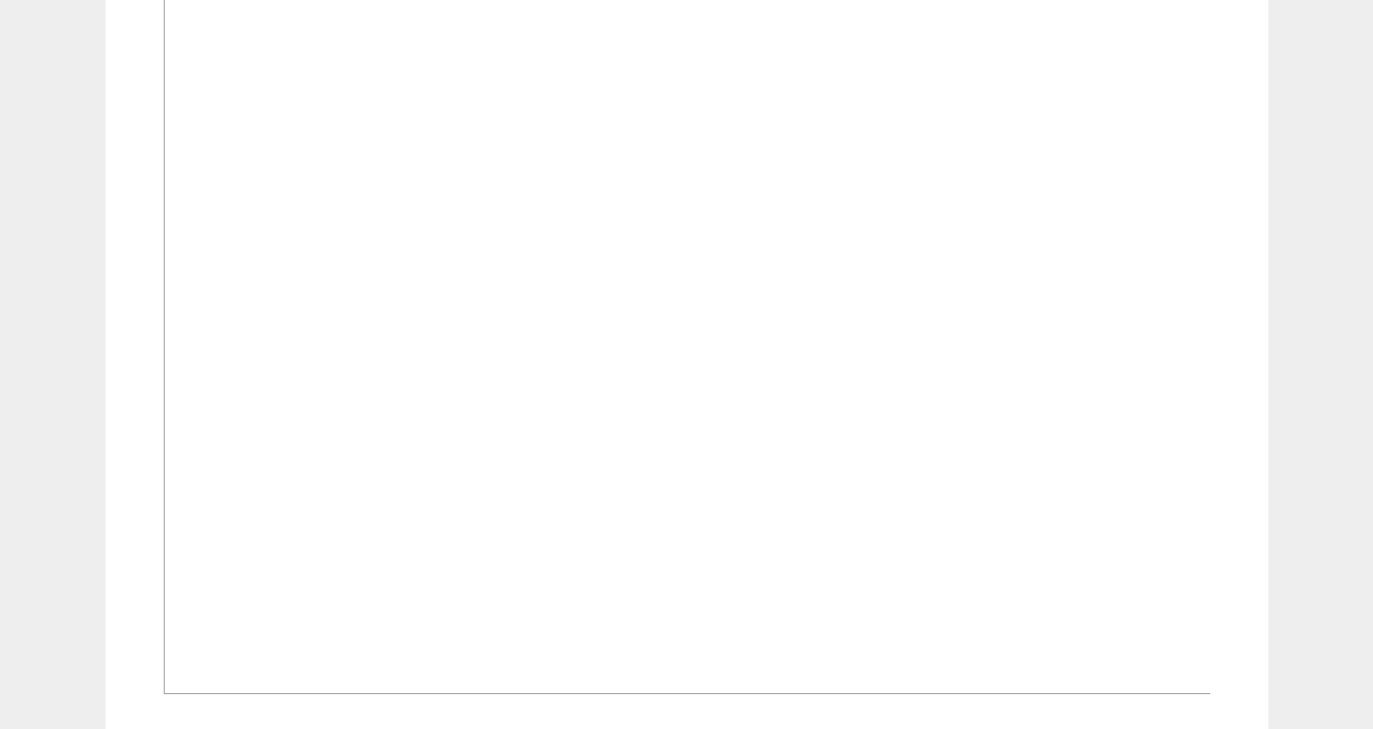
scroll to position [737, 0]
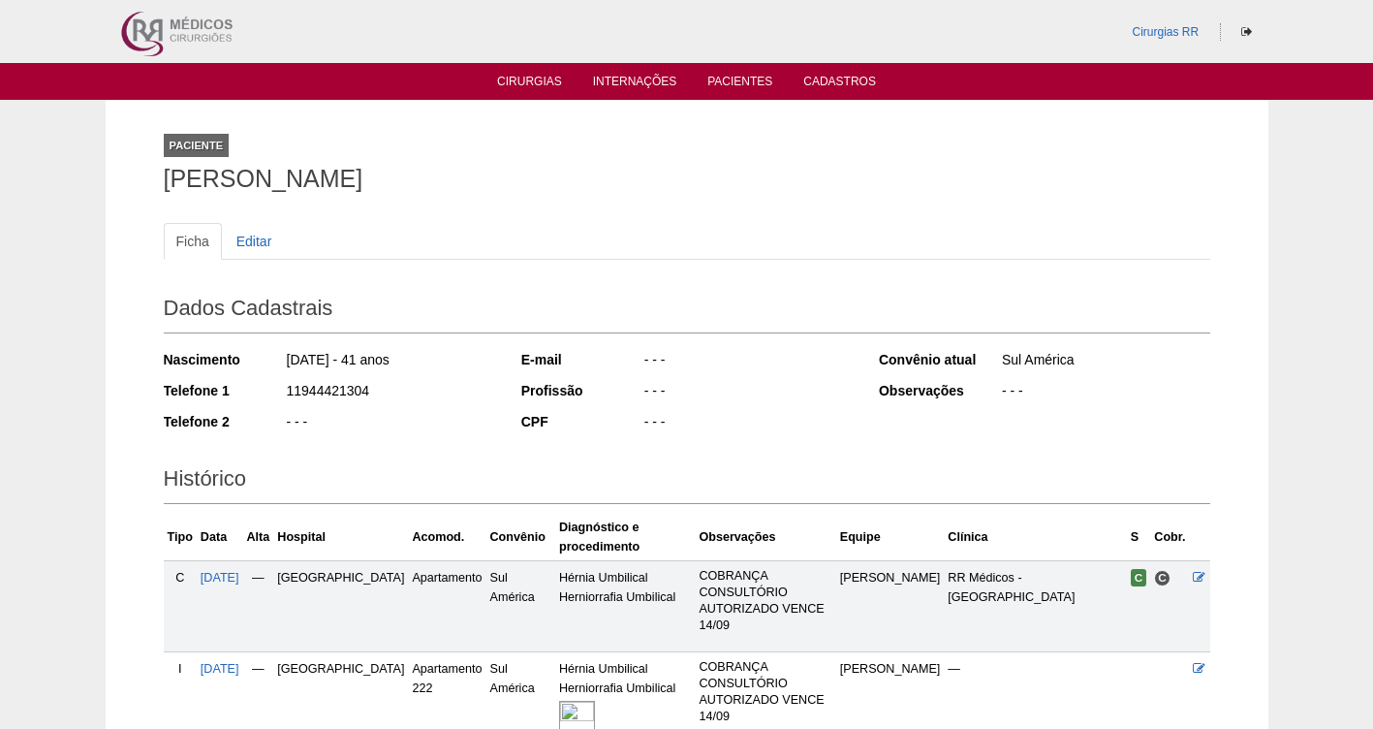
scroll to position [184, 0]
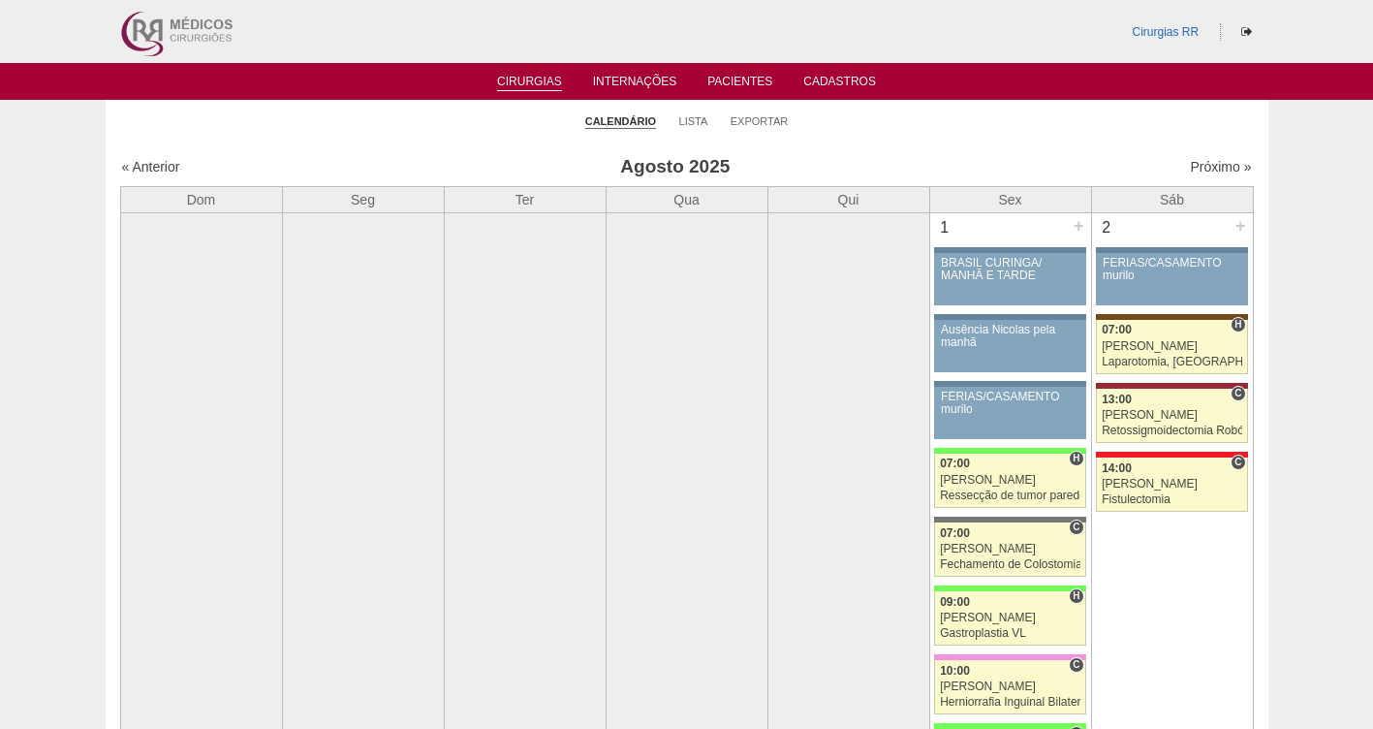
scroll to position [3313, 0]
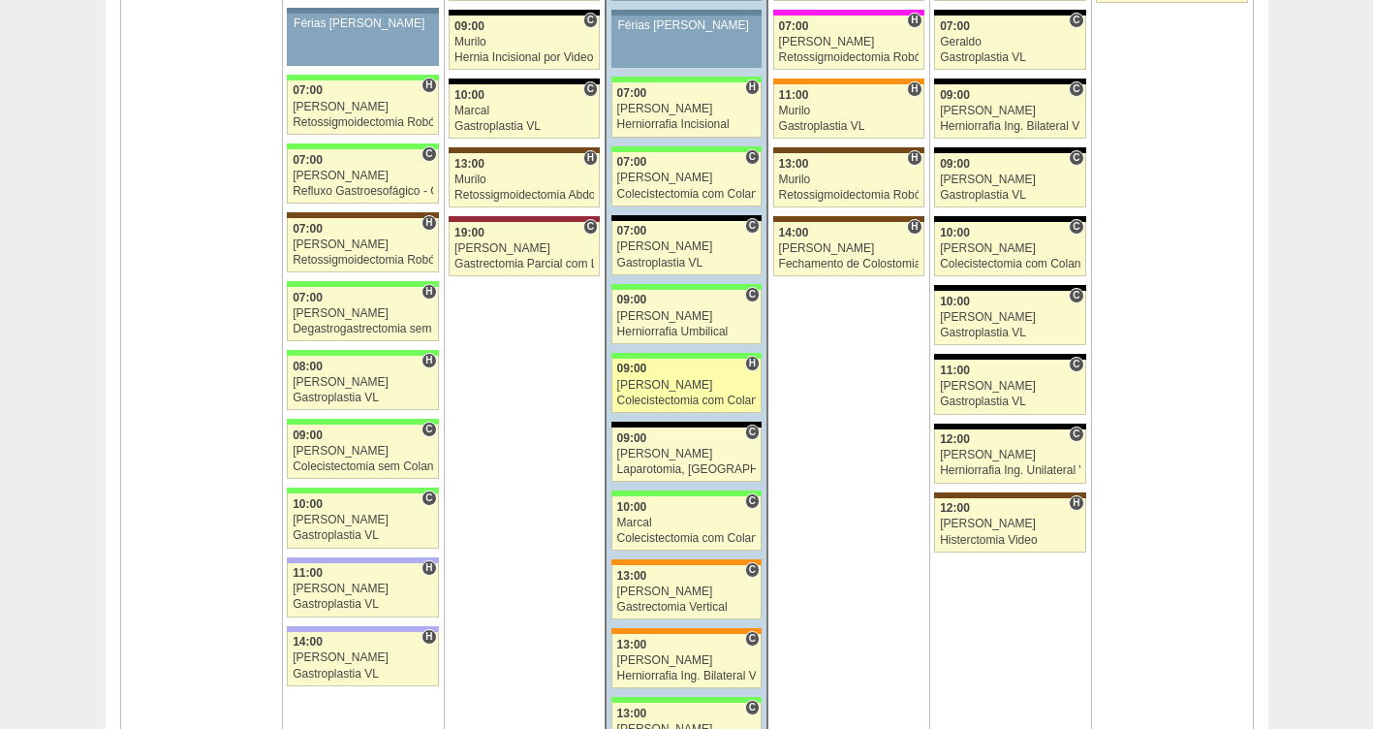
click at [639, 380] on div "[PERSON_NAME]" at bounding box center [687, 385] width 140 height 13
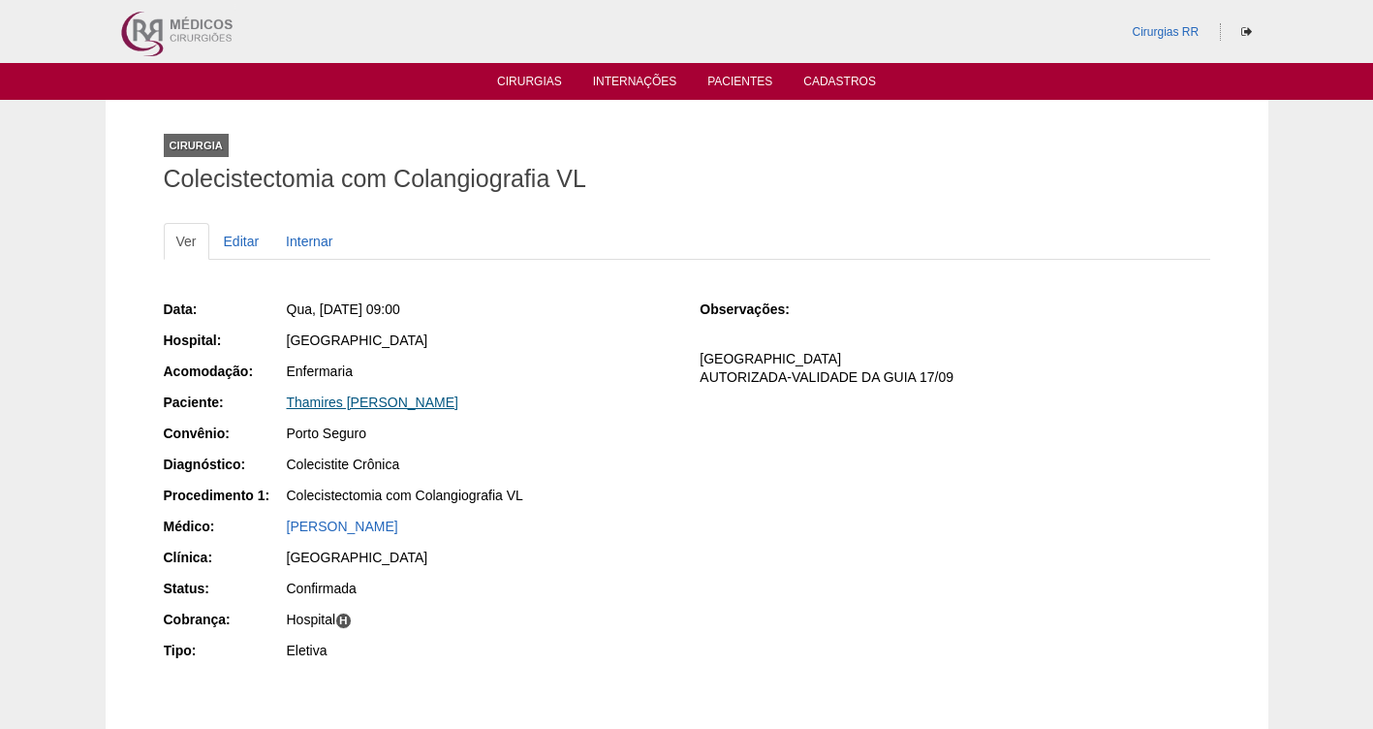
click at [367, 405] on link "Thamires [PERSON_NAME]" at bounding box center [373, 402] width 172 height 16
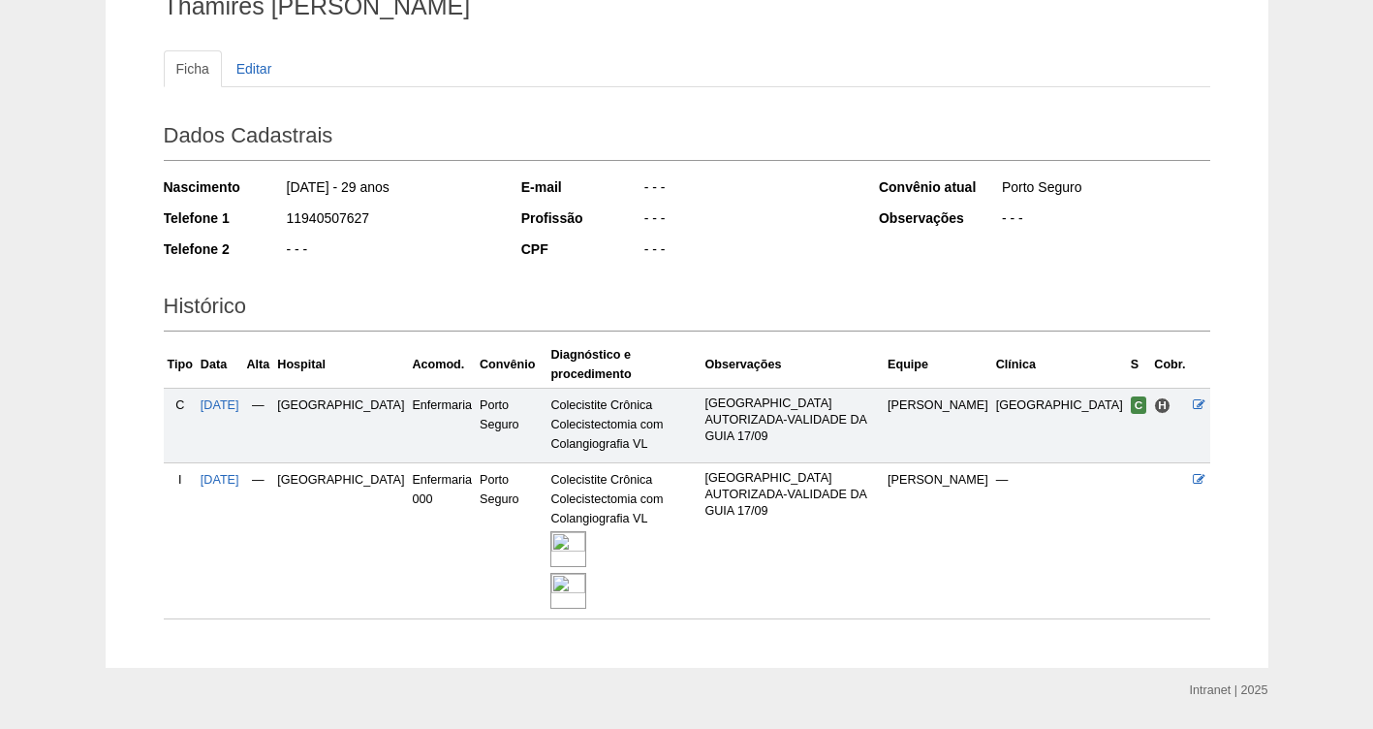
scroll to position [173, 0]
click at [550, 530] on img at bounding box center [568, 548] width 36 height 36
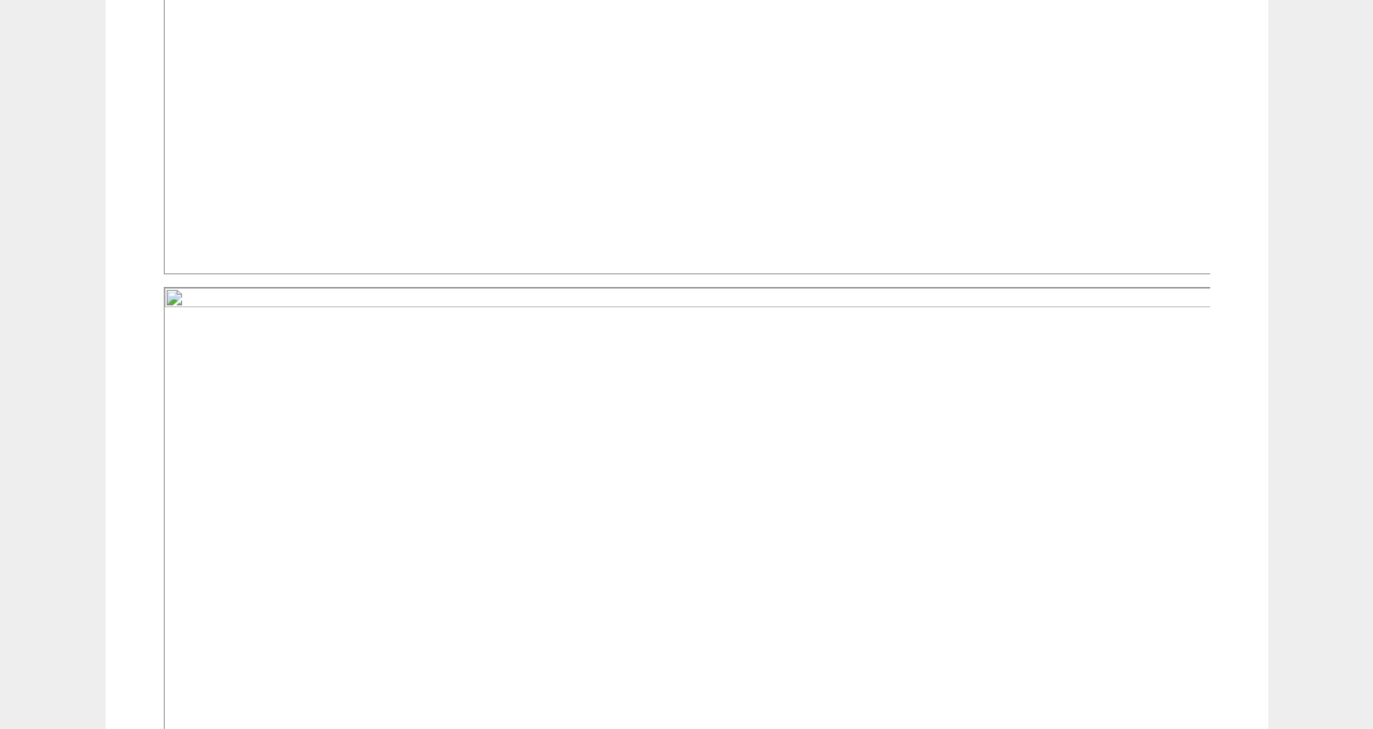
scroll to position [1178, 0]
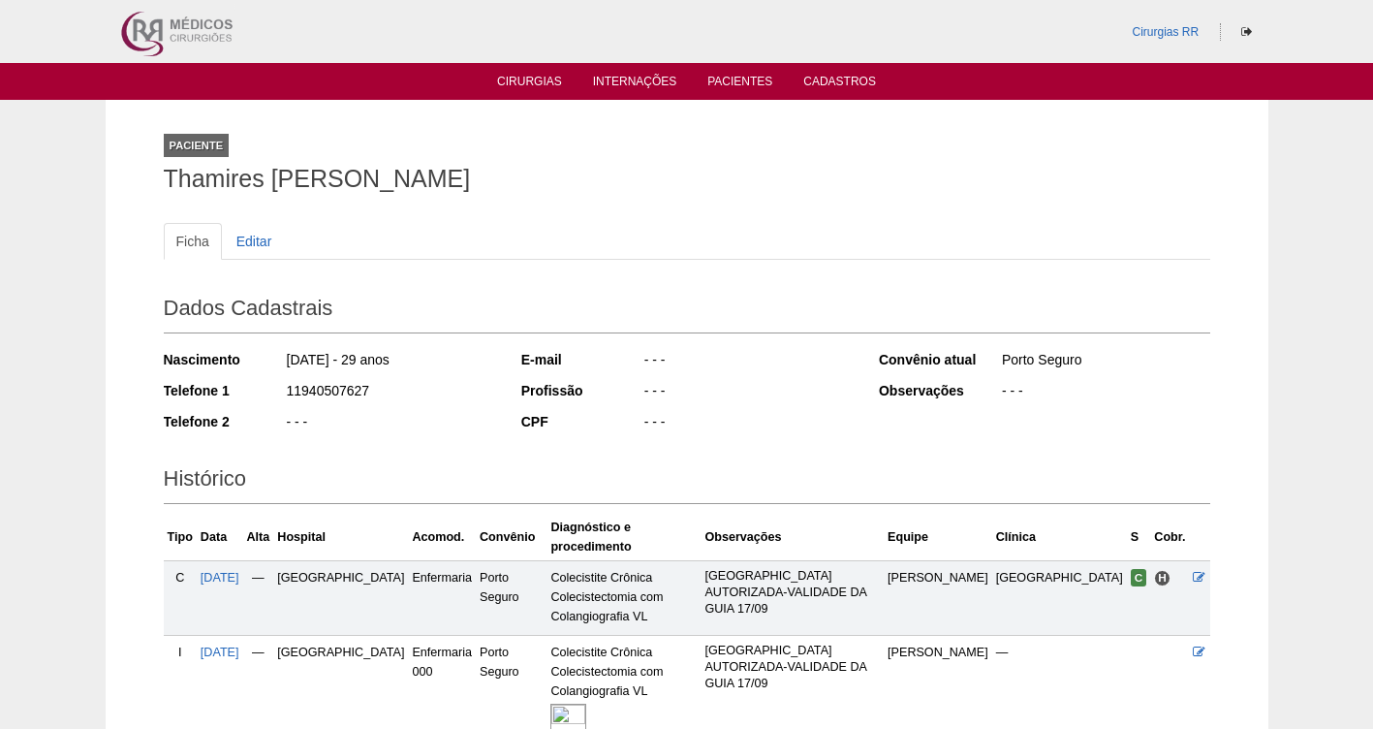
scroll to position [173, 0]
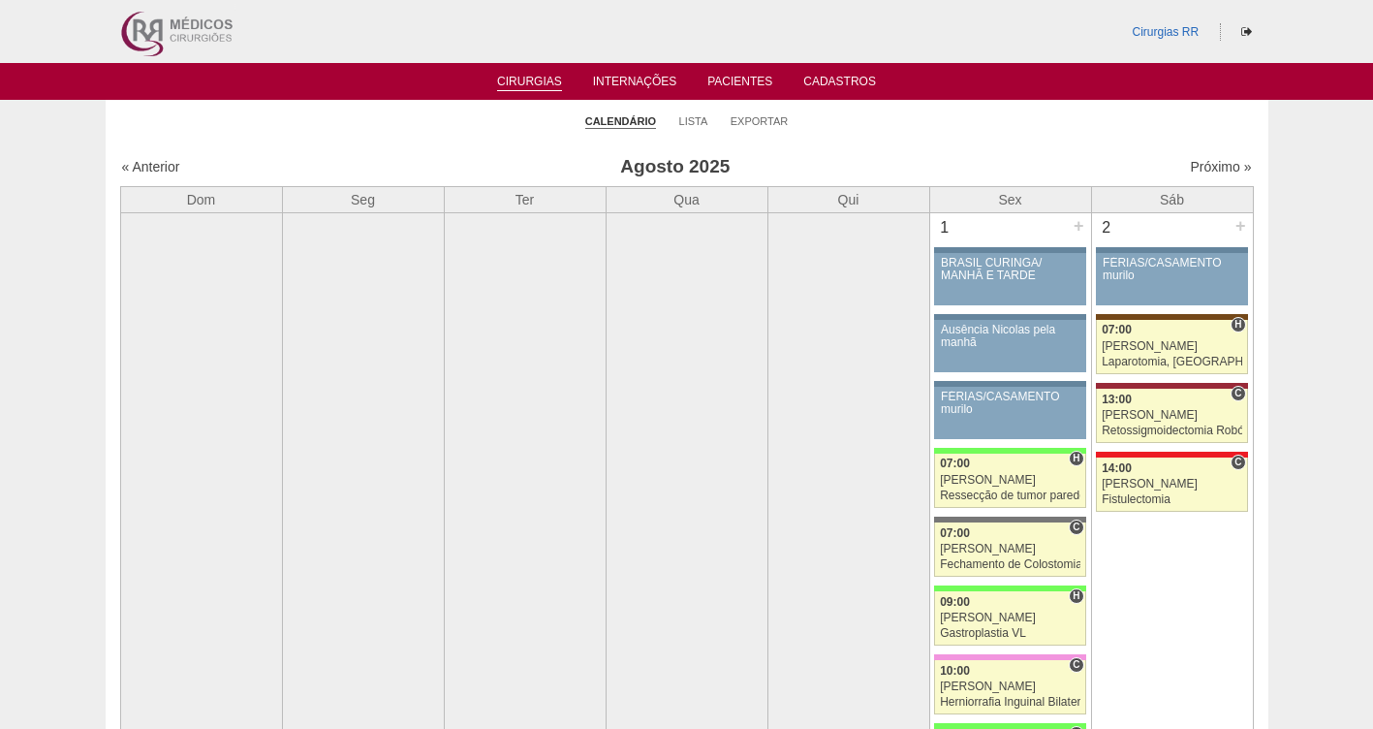
scroll to position [3313, 0]
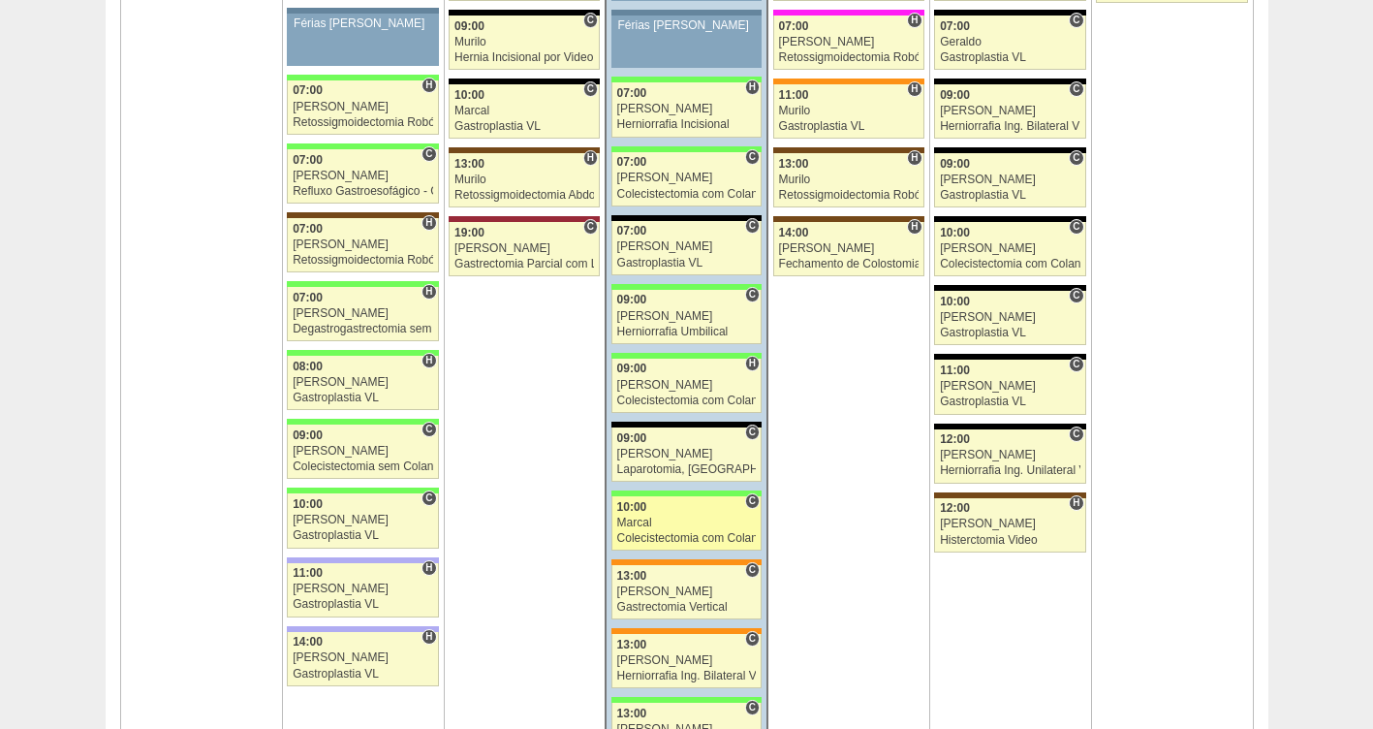
click at [667, 525] on div "Marcal" at bounding box center [687, 522] width 140 height 13
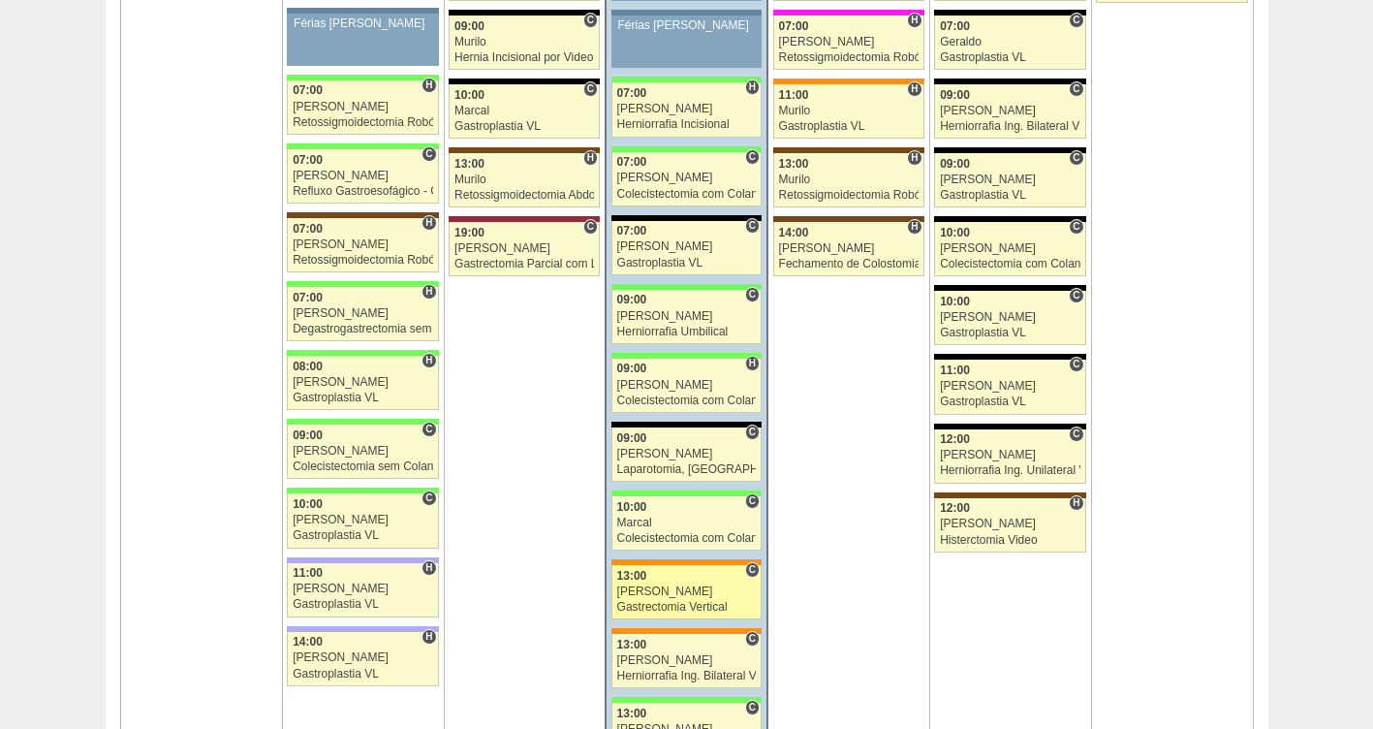
click at [682, 601] on div "Gastrectomia Vertical" at bounding box center [687, 607] width 140 height 13
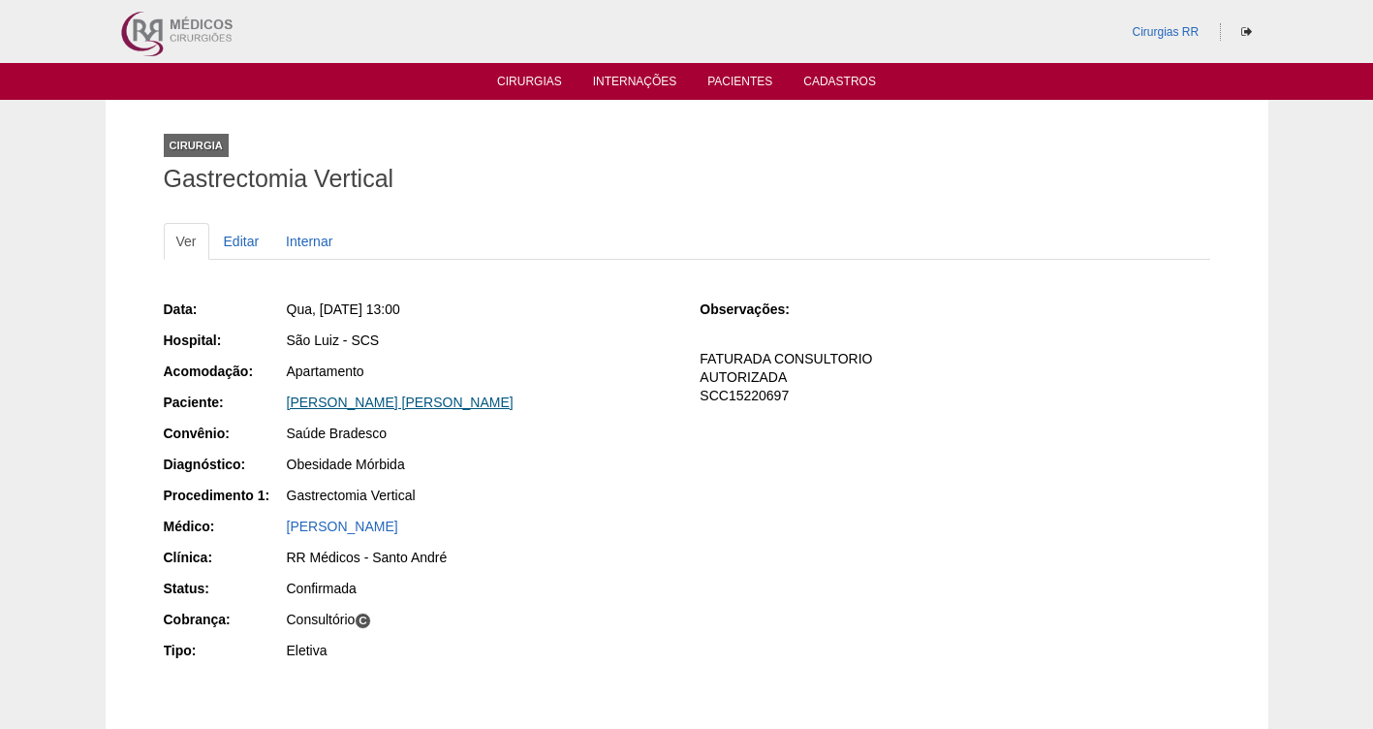
click at [377, 397] on link "MARCELO GARCIA DA SILVA" at bounding box center [400, 402] width 227 height 16
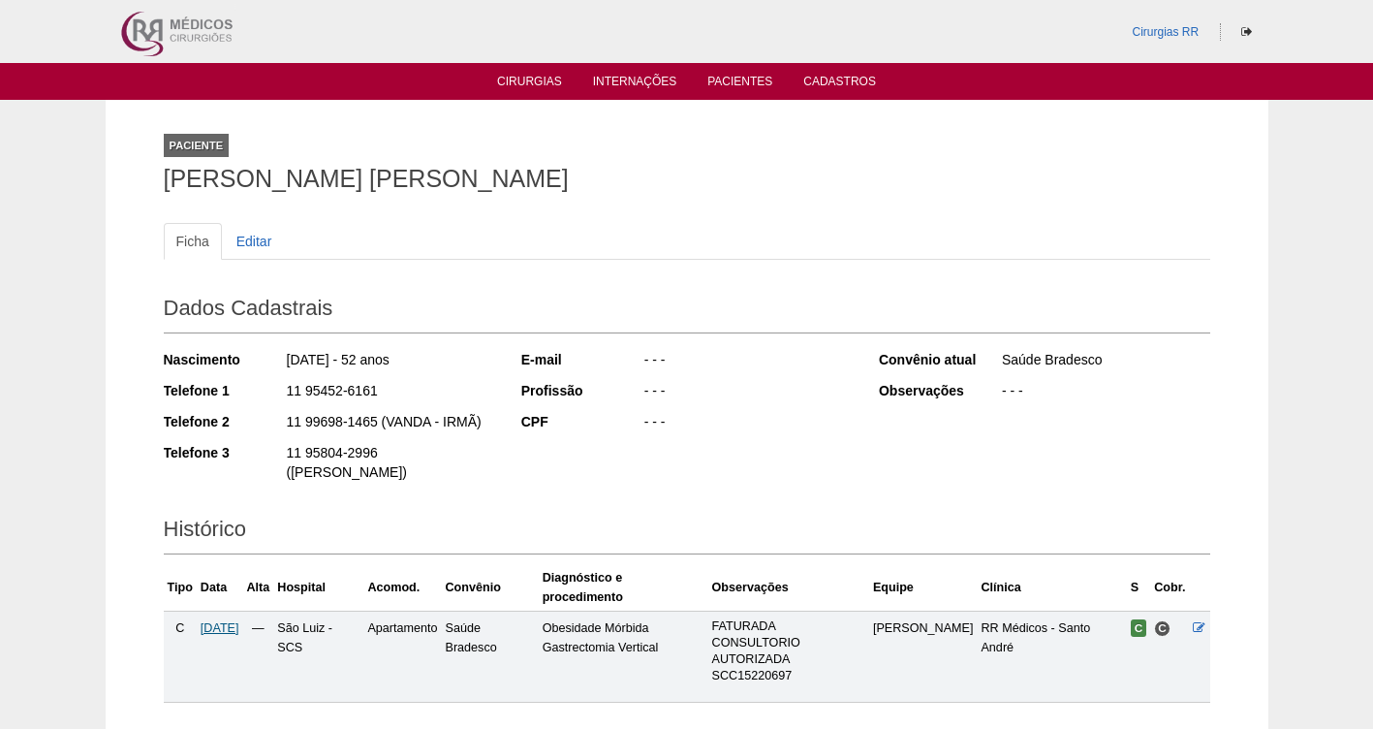
click at [224, 621] on span "[DATE]" at bounding box center [220, 628] width 39 height 14
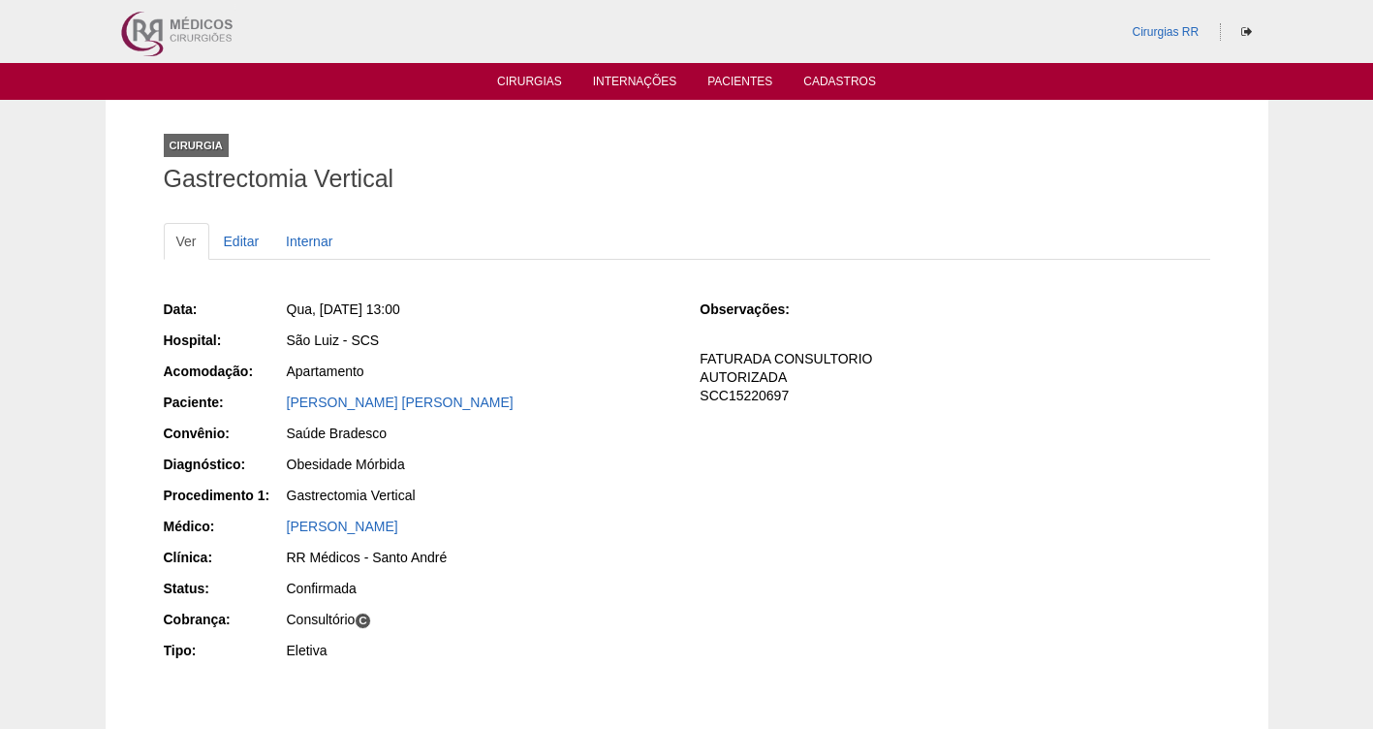
click at [518, 70] on ul "Cirurgias Internações Pacientes Cadastros" at bounding box center [686, 81] width 1373 height 37
click at [518, 83] on link "Cirurgias" at bounding box center [529, 83] width 65 height 16
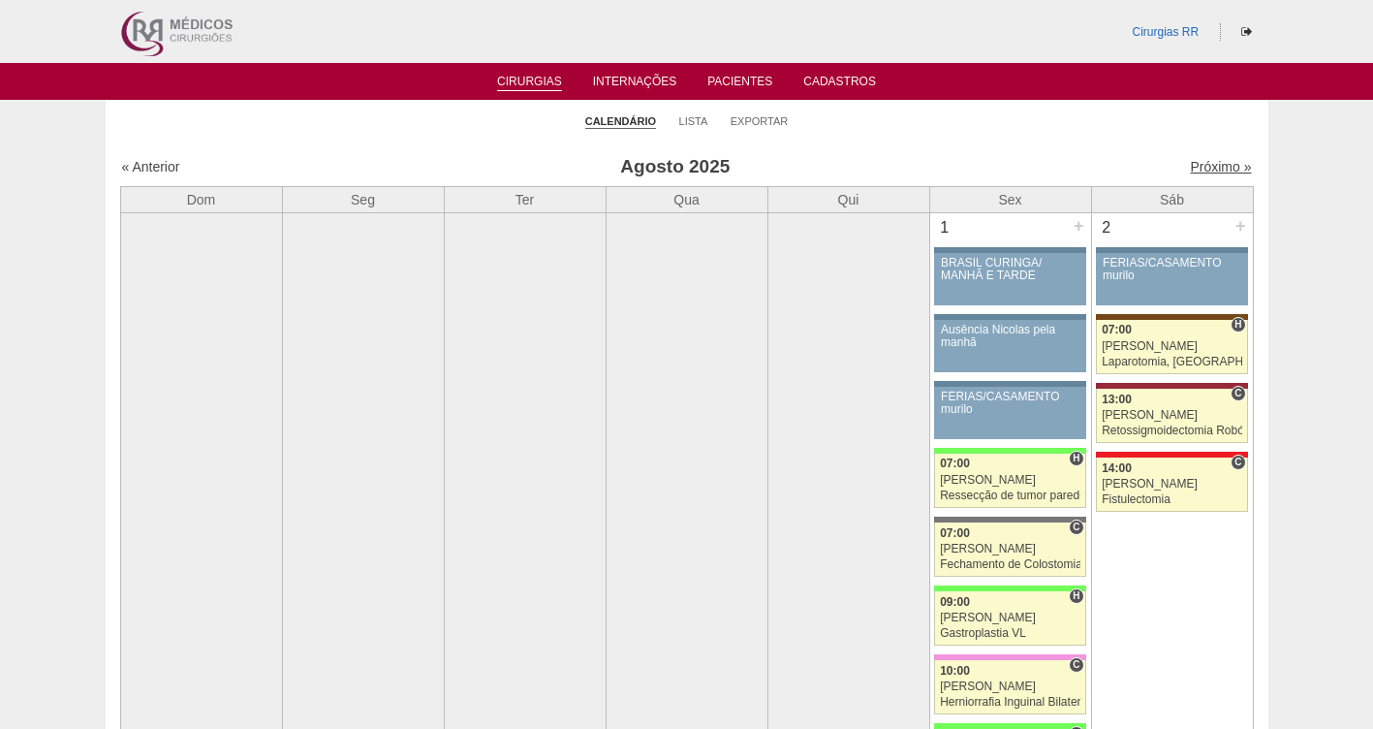
click at [1207, 163] on link "Próximo »" at bounding box center [1220, 167] width 61 height 16
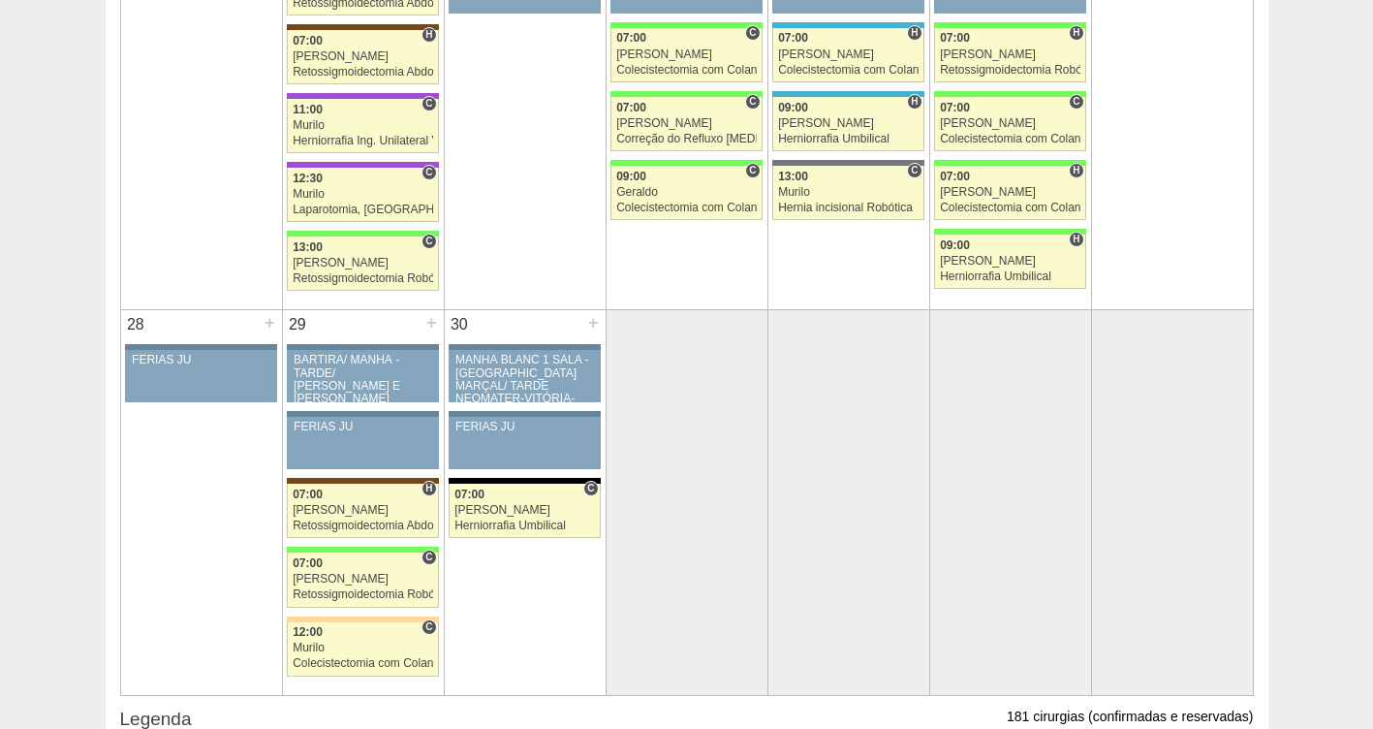
scroll to position [2427, 0]
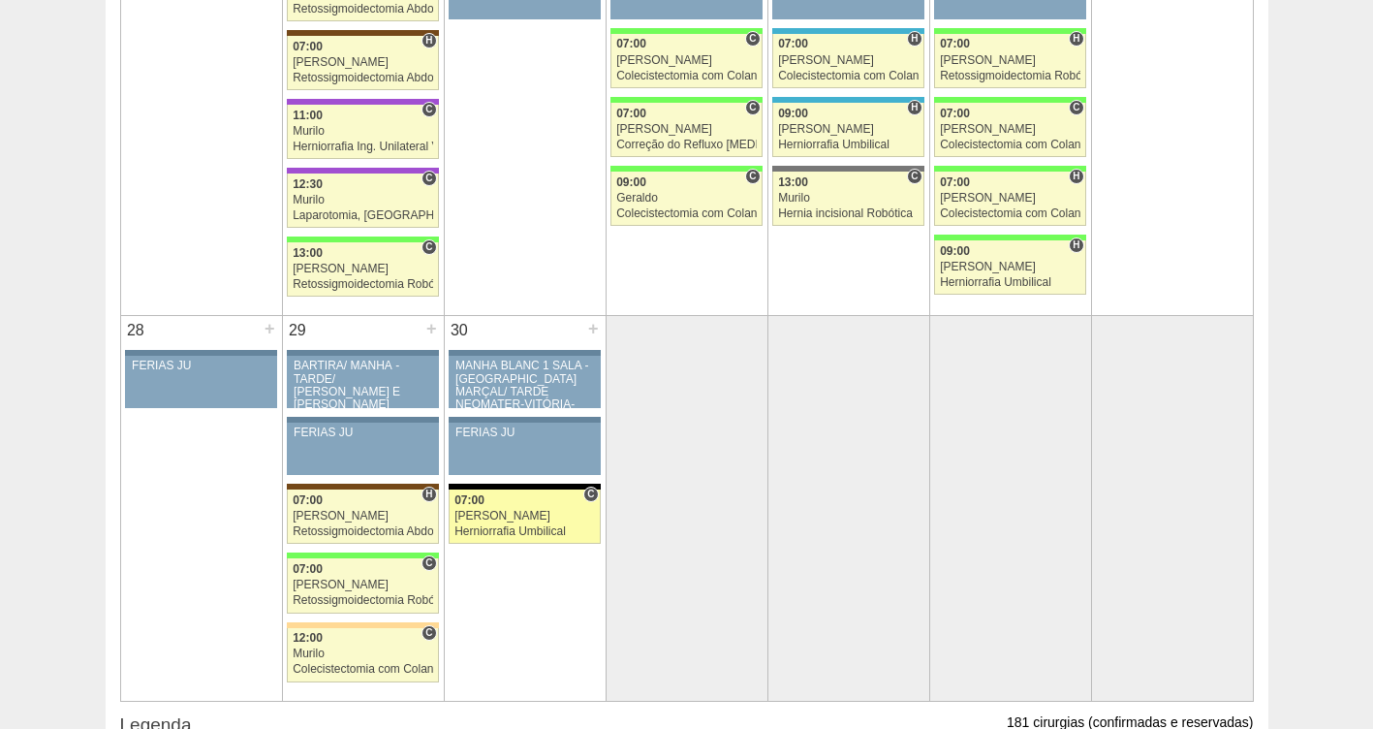
click at [514, 520] on div "[PERSON_NAME]" at bounding box center [524, 516] width 140 height 13
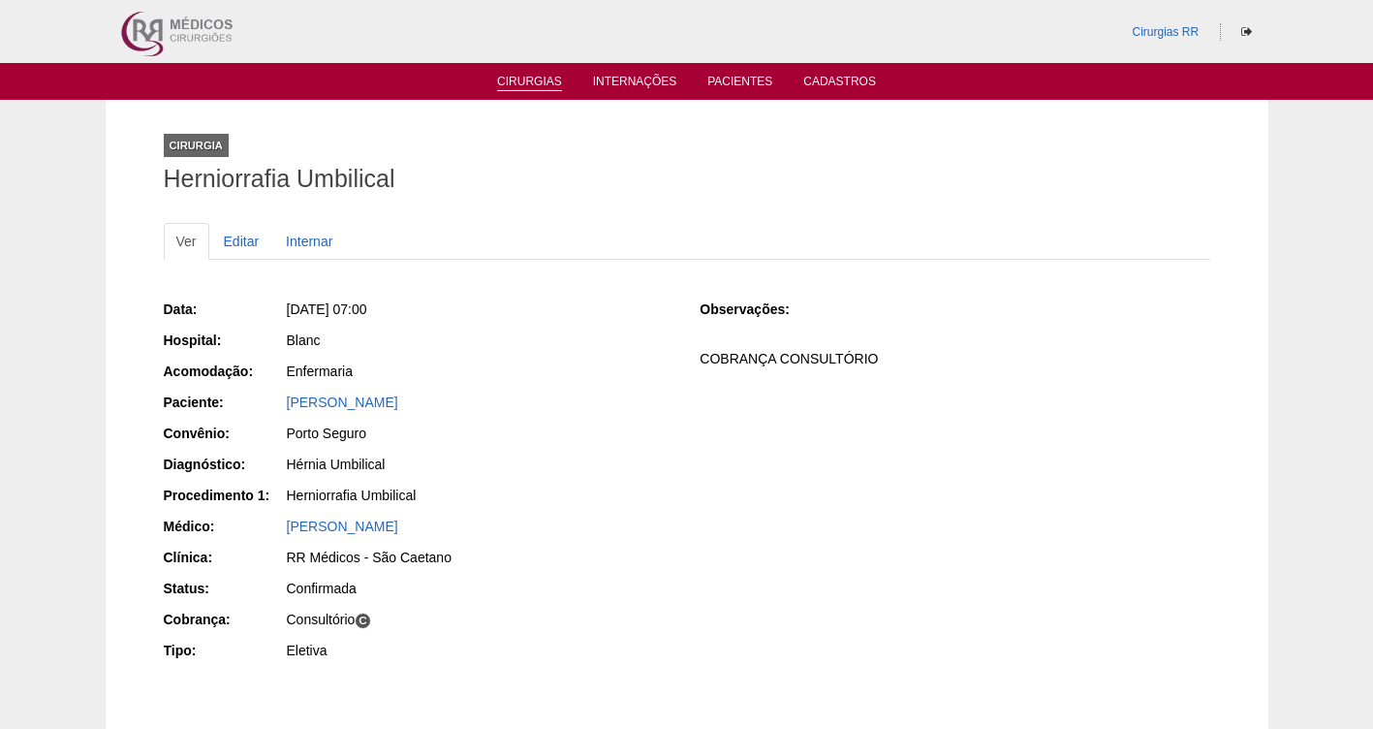
click at [515, 77] on link "Cirurgias" at bounding box center [529, 83] width 65 height 16
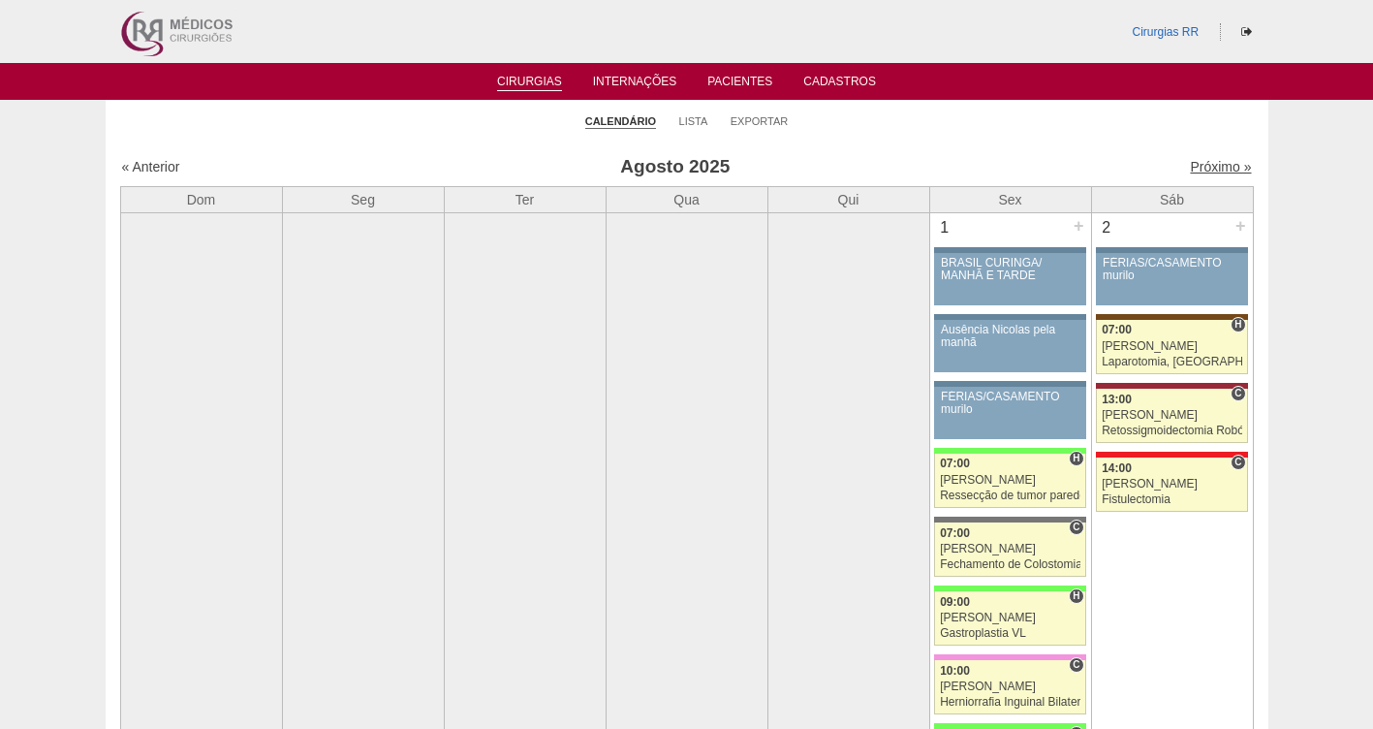
click at [1198, 167] on link "Próximo »" at bounding box center [1220, 167] width 61 height 16
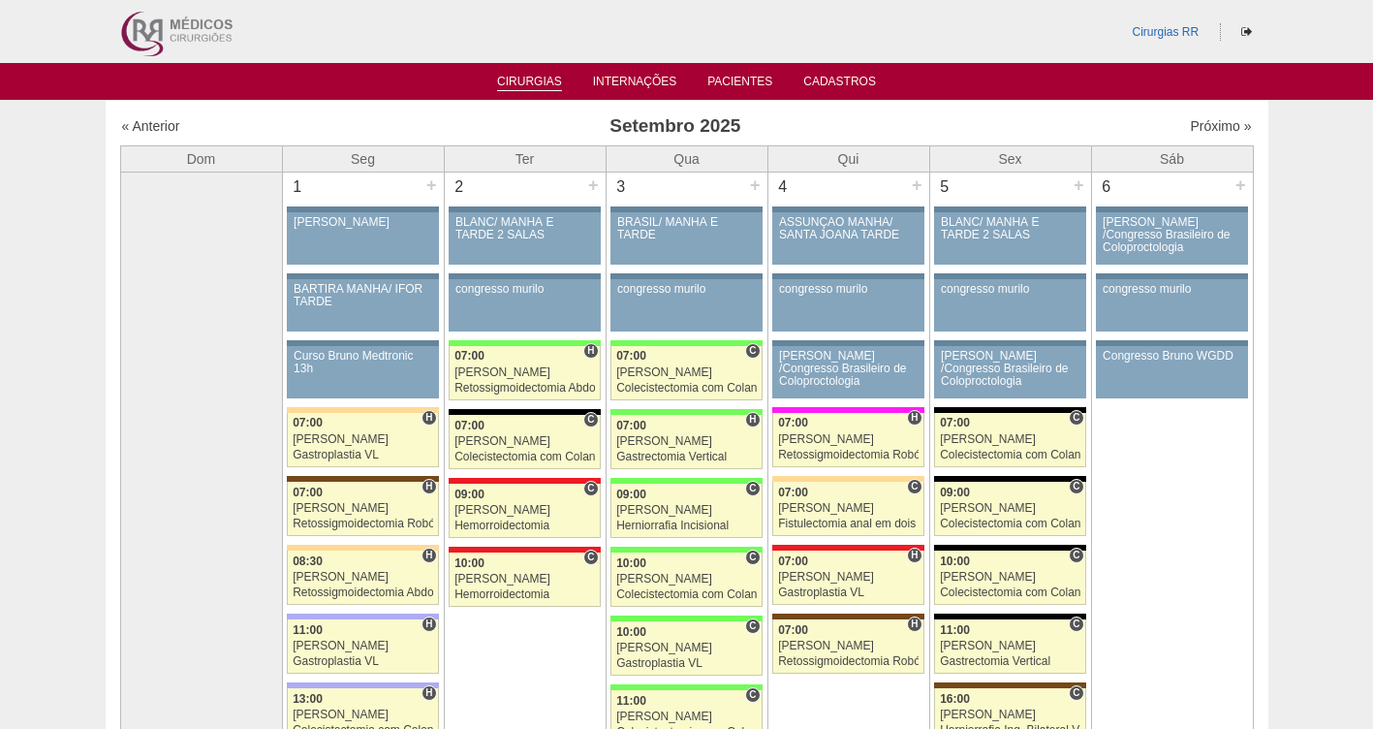
click at [539, 80] on link "Cirurgias" at bounding box center [529, 83] width 65 height 16
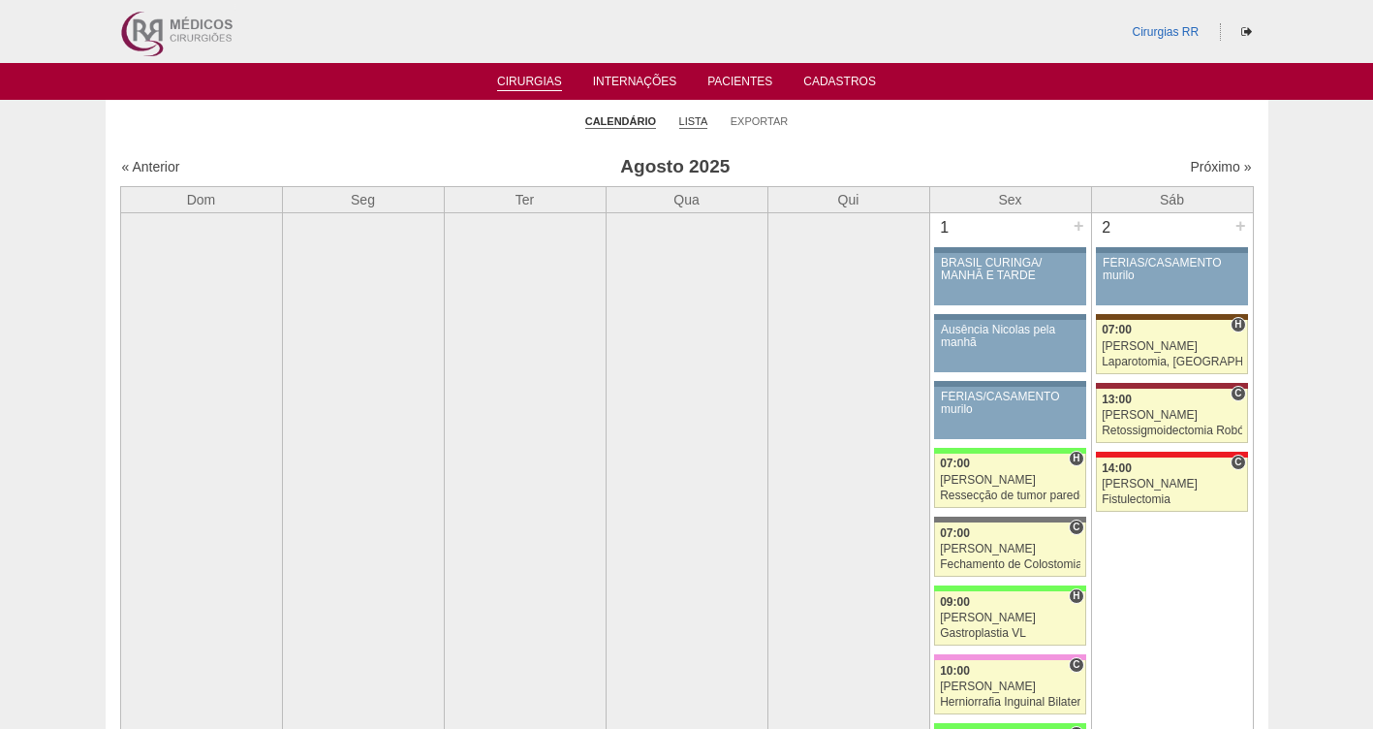
click at [696, 126] on link "Lista" at bounding box center [693, 121] width 29 height 15
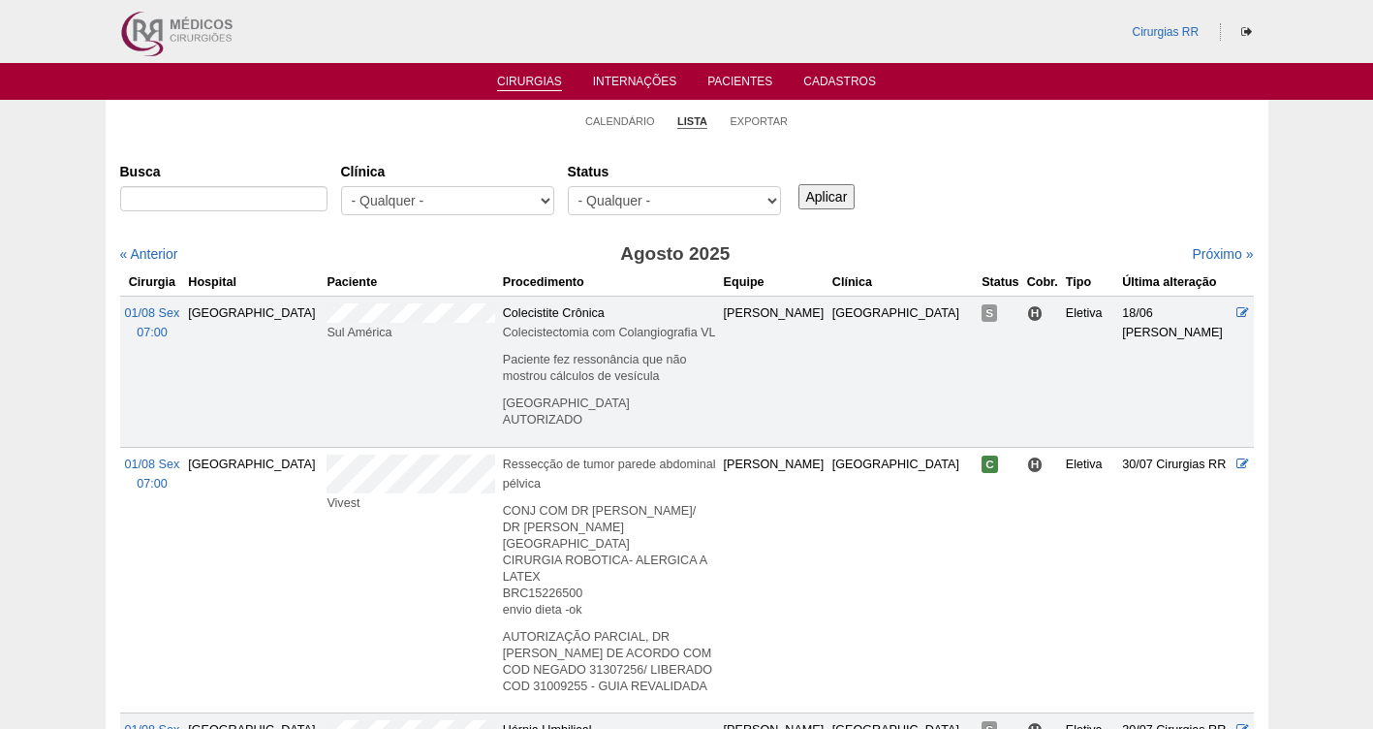
select select "resr"
click at [568, 186] on select "- Qualquer - Reservada Confirmada Suspensa Cancelada" at bounding box center [674, 200] width 213 height 29
click at [851, 194] on input "Aplicar" at bounding box center [826, 196] width 57 height 25
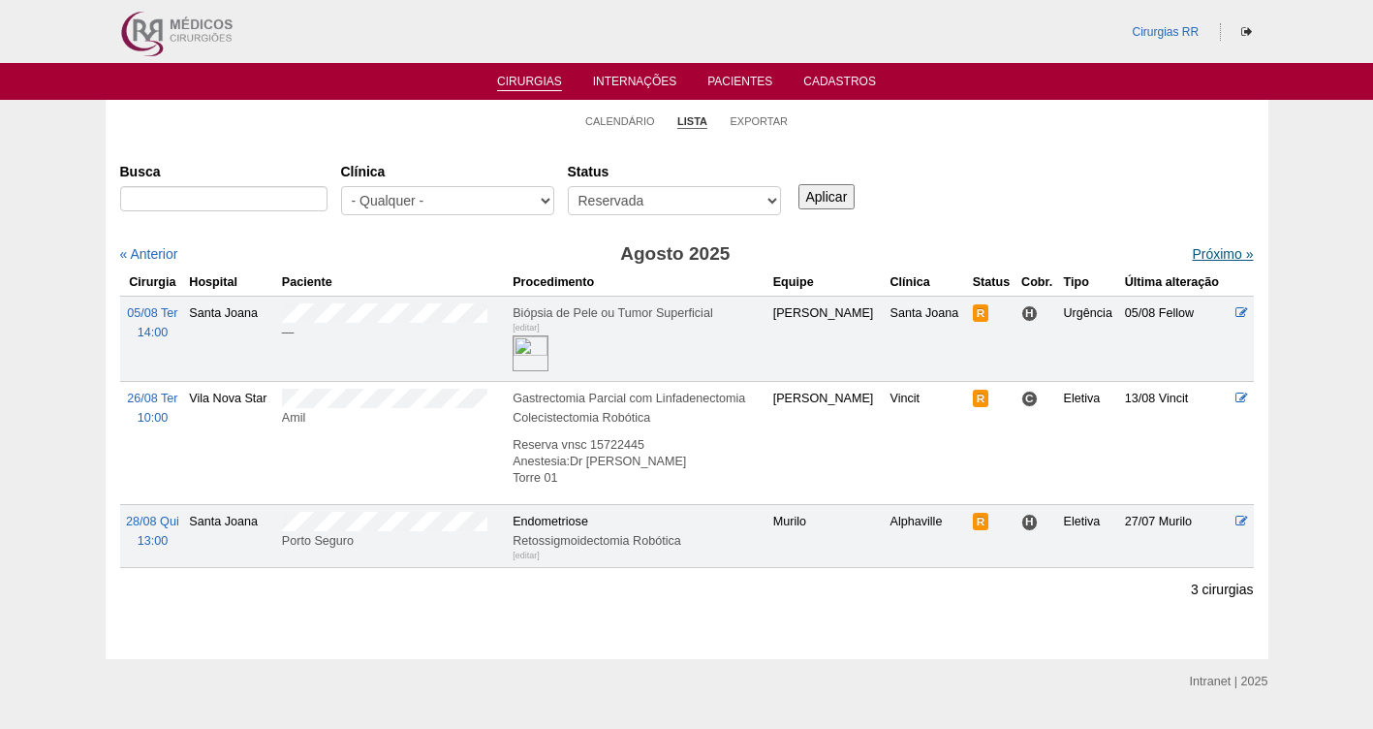
click at [1199, 256] on link "Próximo »" at bounding box center [1222, 254] width 61 height 16
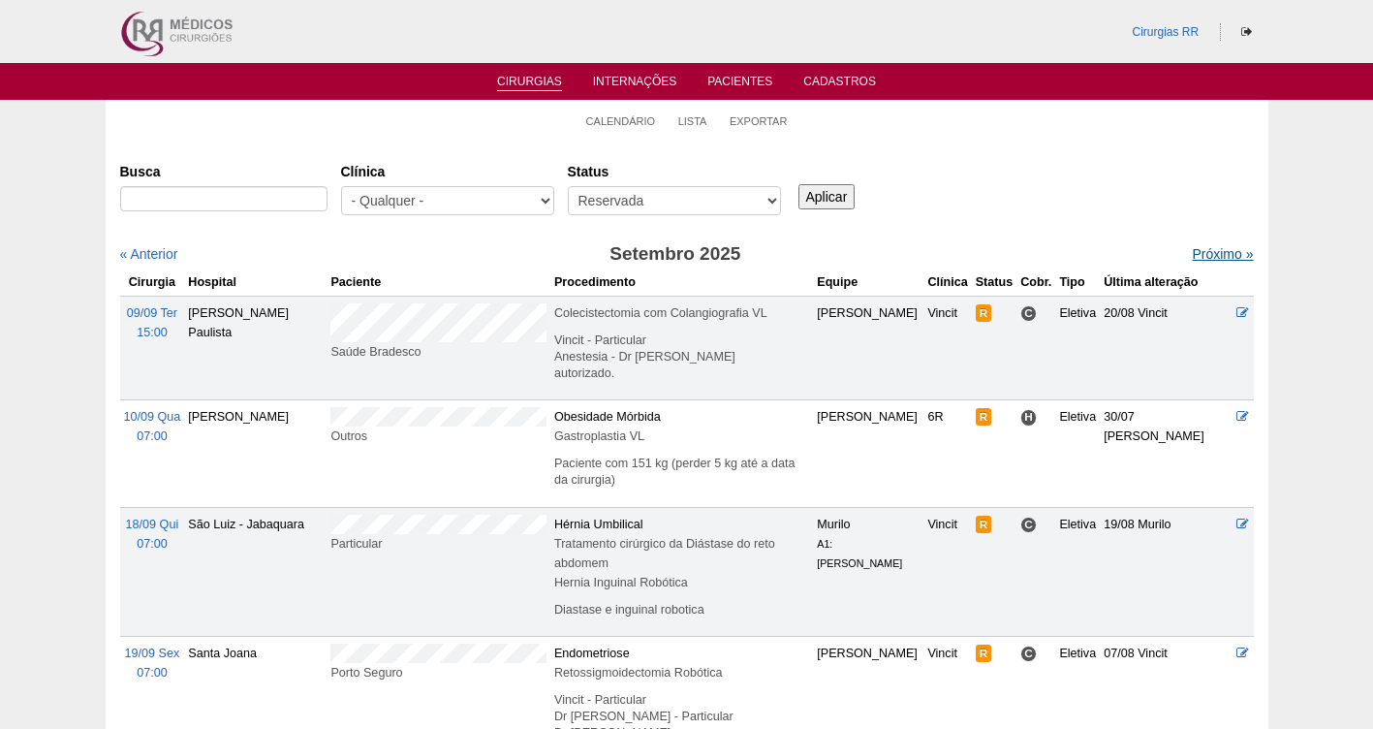
click at [1197, 255] on link "Próximo »" at bounding box center [1222, 254] width 61 height 16
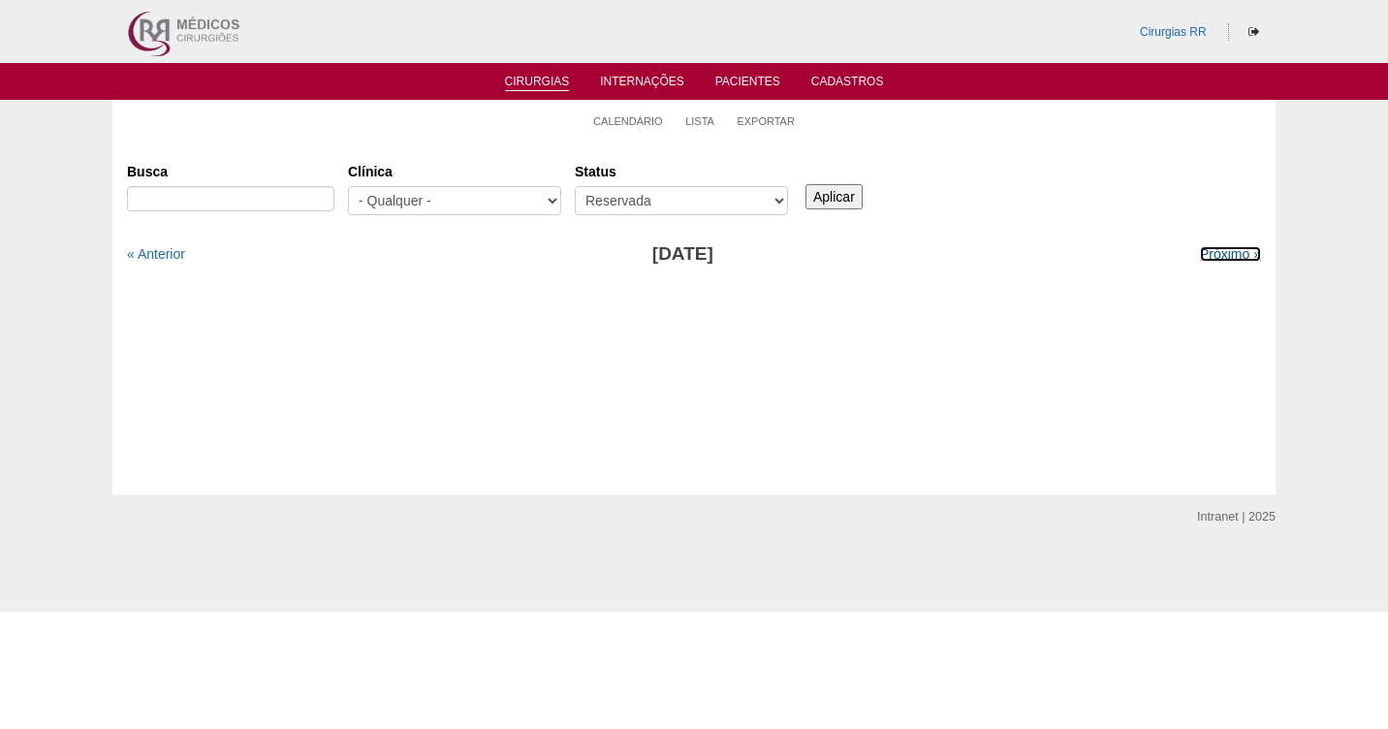
click at [1200, 251] on link "Próximo »" at bounding box center [1230, 254] width 61 height 16
drag, startPoint x: 0, startPoint y: 0, endPoint x: 1197, endPoint y: 251, distance: 1222.7
click at [1200, 251] on link "Próximo »" at bounding box center [1230, 254] width 61 height 16
click link "Calendário"
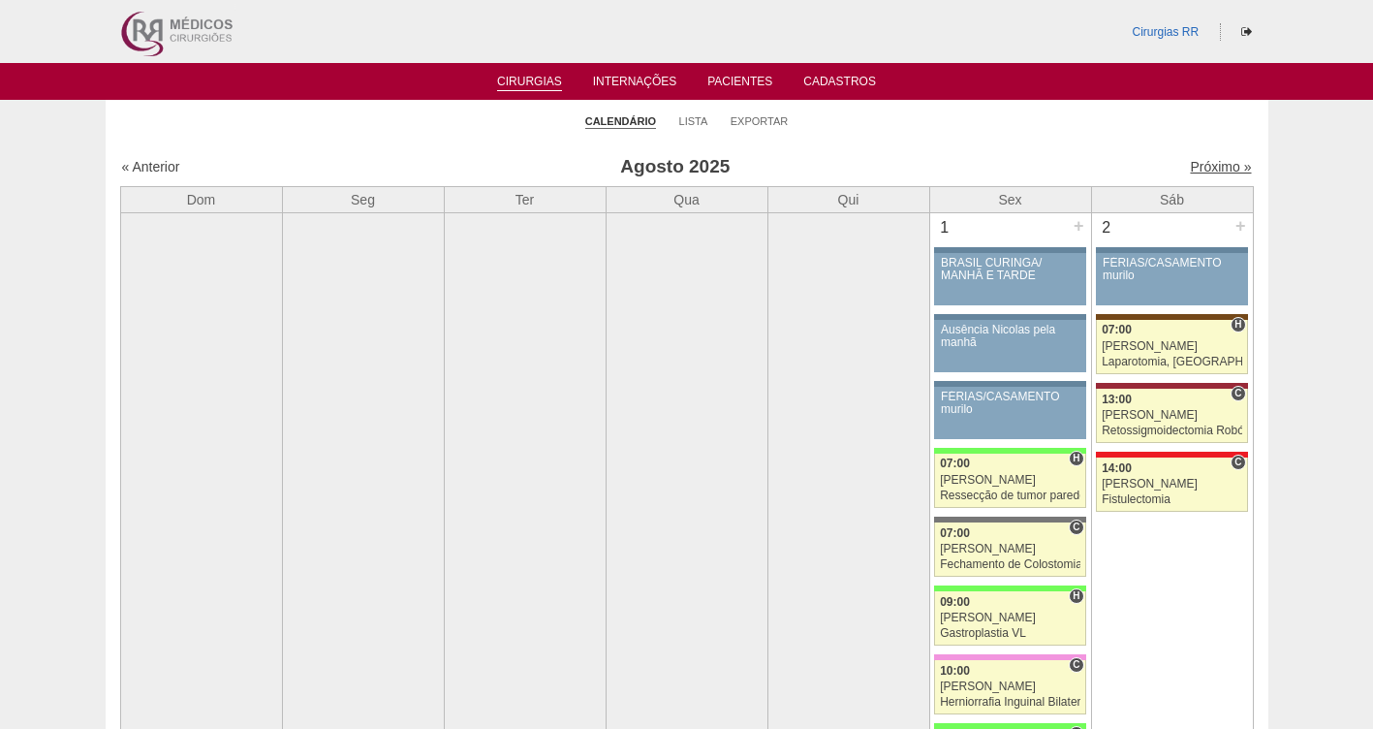
click at [1190, 165] on link "Próximo »" at bounding box center [1220, 167] width 61 height 16
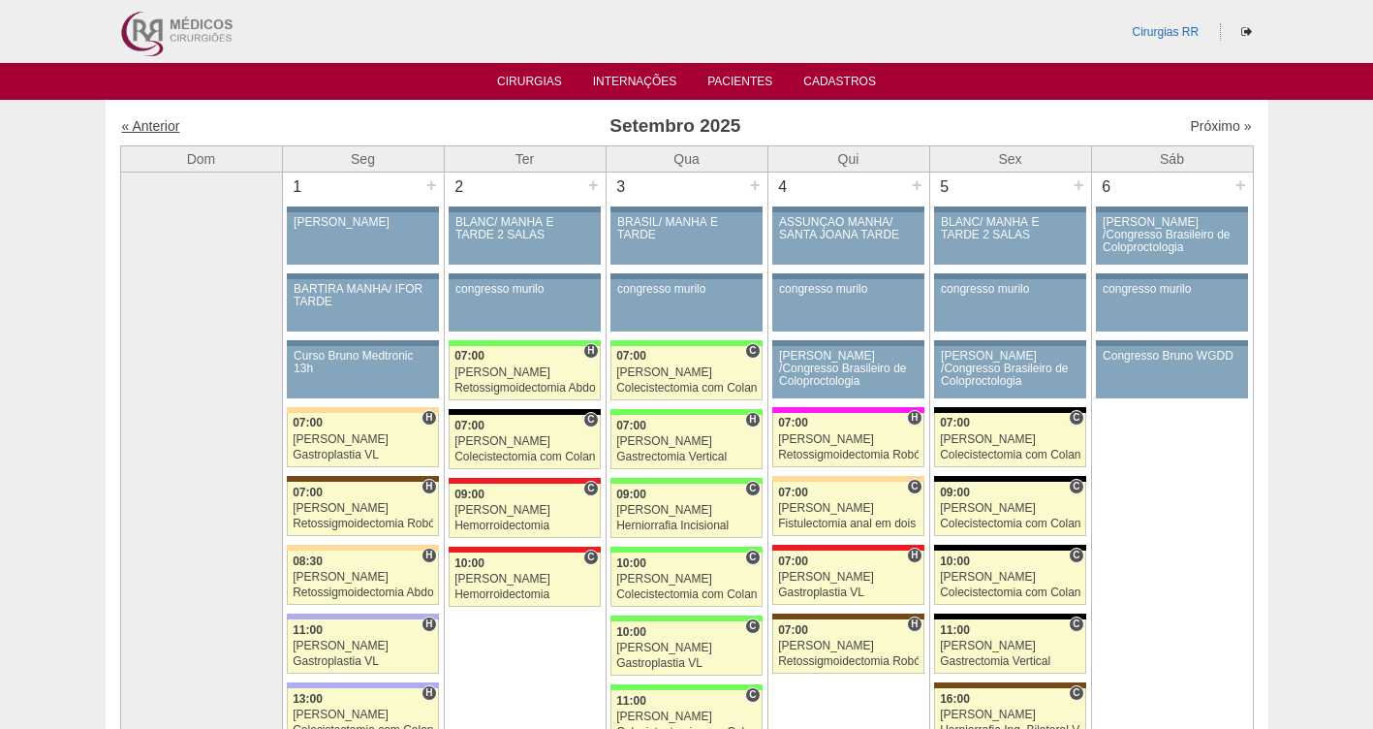
click at [155, 131] on link "« Anterior" at bounding box center [151, 126] width 58 height 16
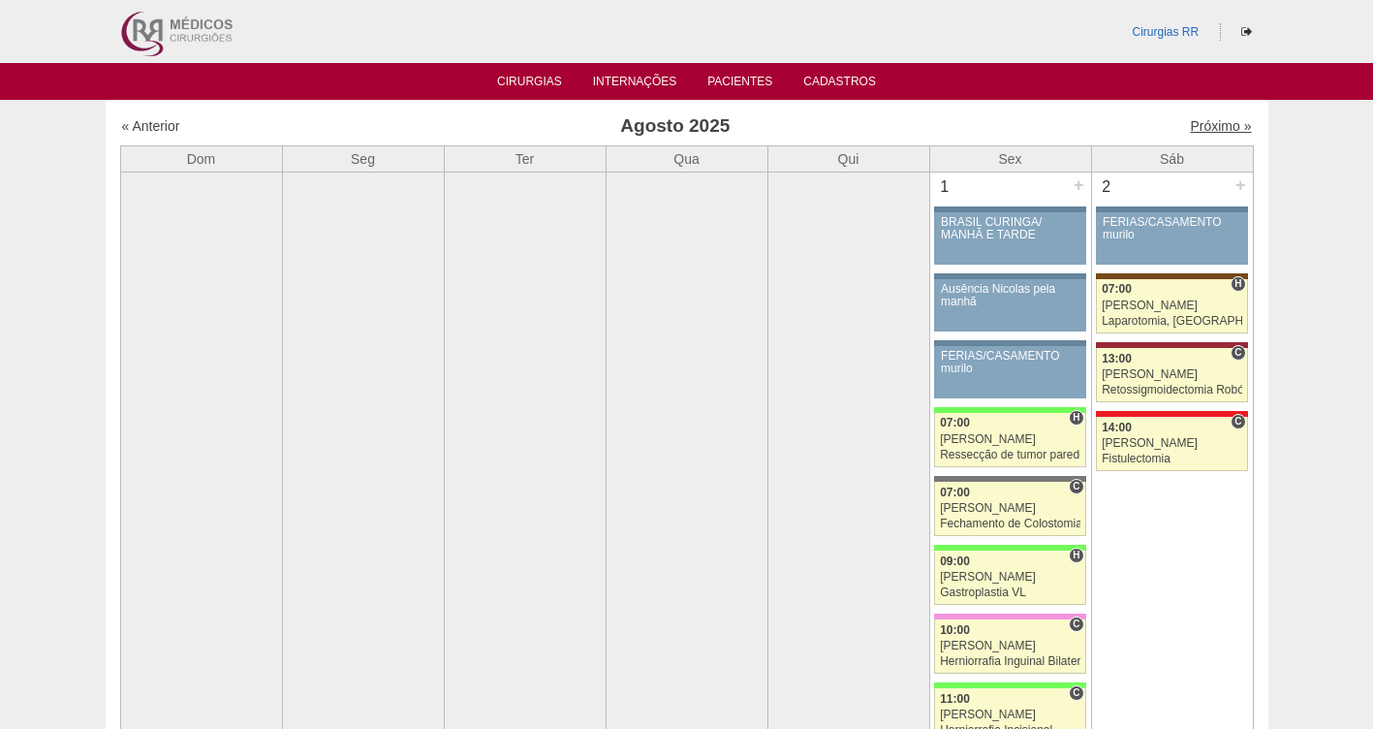
click at [1201, 118] on div "Próximo »" at bounding box center [1116, 125] width 271 height 19
click at [1201, 130] on link "Próximo »" at bounding box center [1220, 126] width 61 height 16
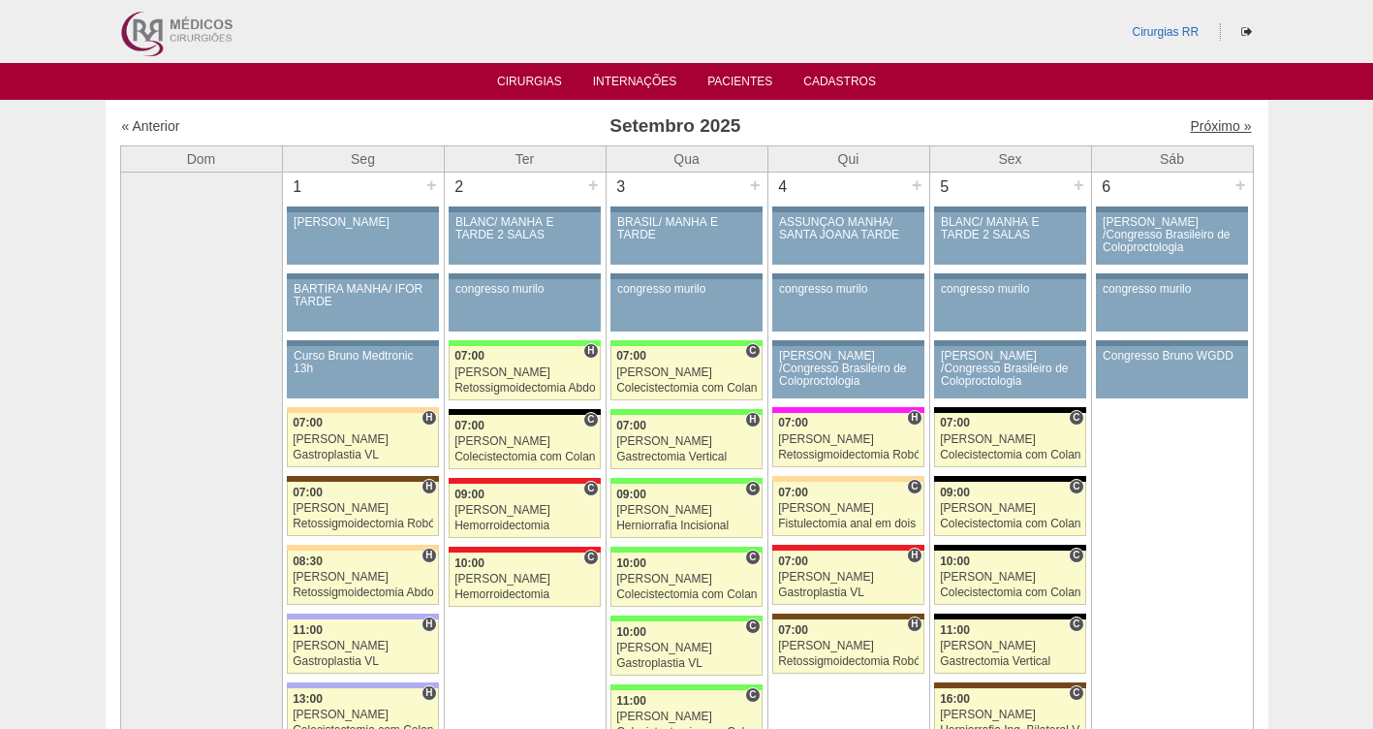
click at [1195, 128] on link "Próximo »" at bounding box center [1220, 126] width 61 height 16
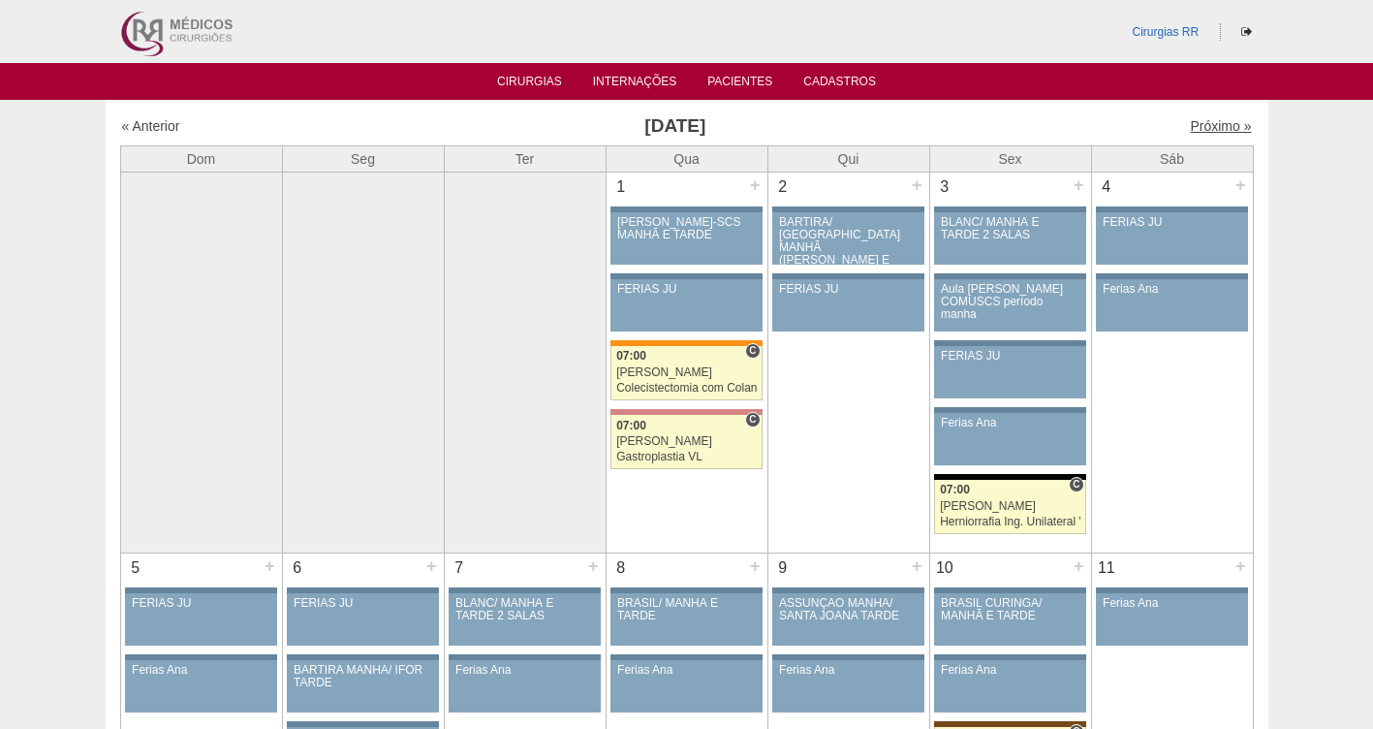
click at [1199, 119] on link "Próximo »" at bounding box center [1220, 126] width 61 height 16
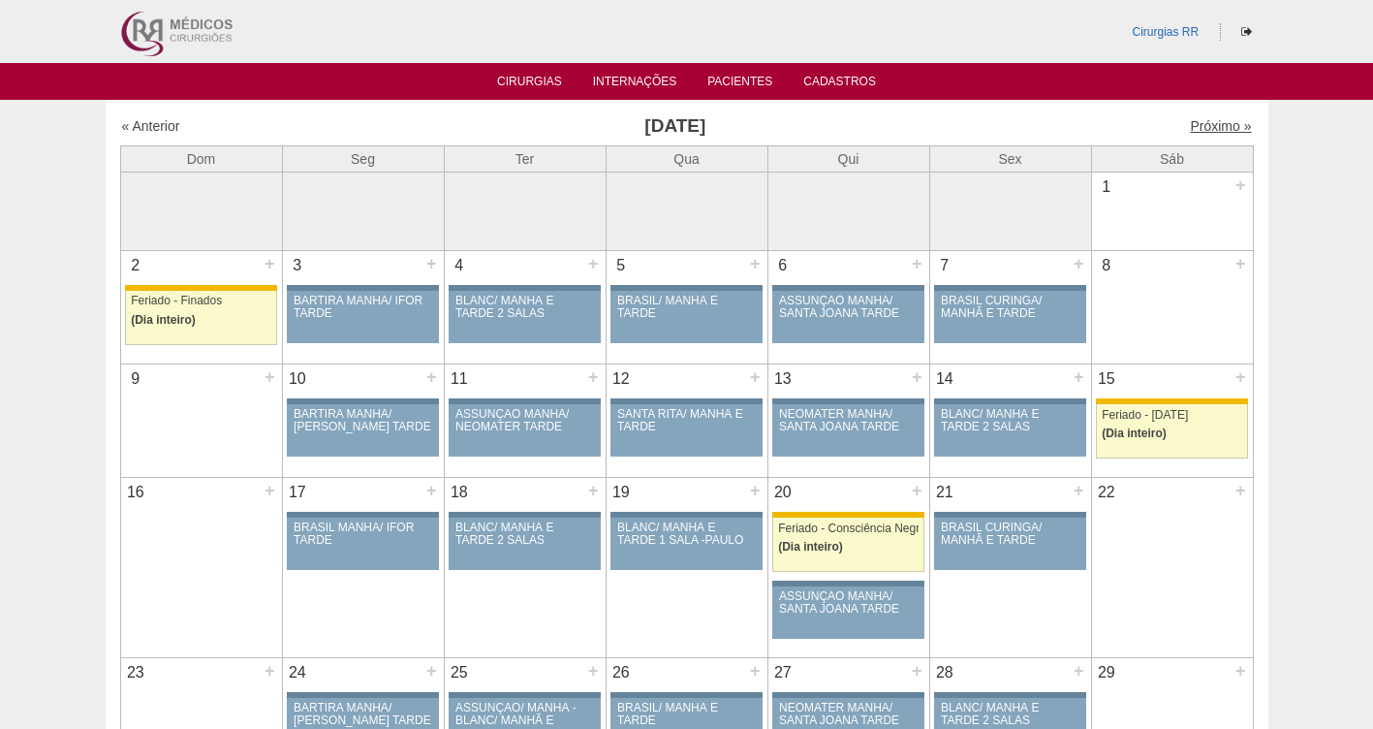
click at [1194, 126] on link "Próximo »" at bounding box center [1220, 126] width 61 height 16
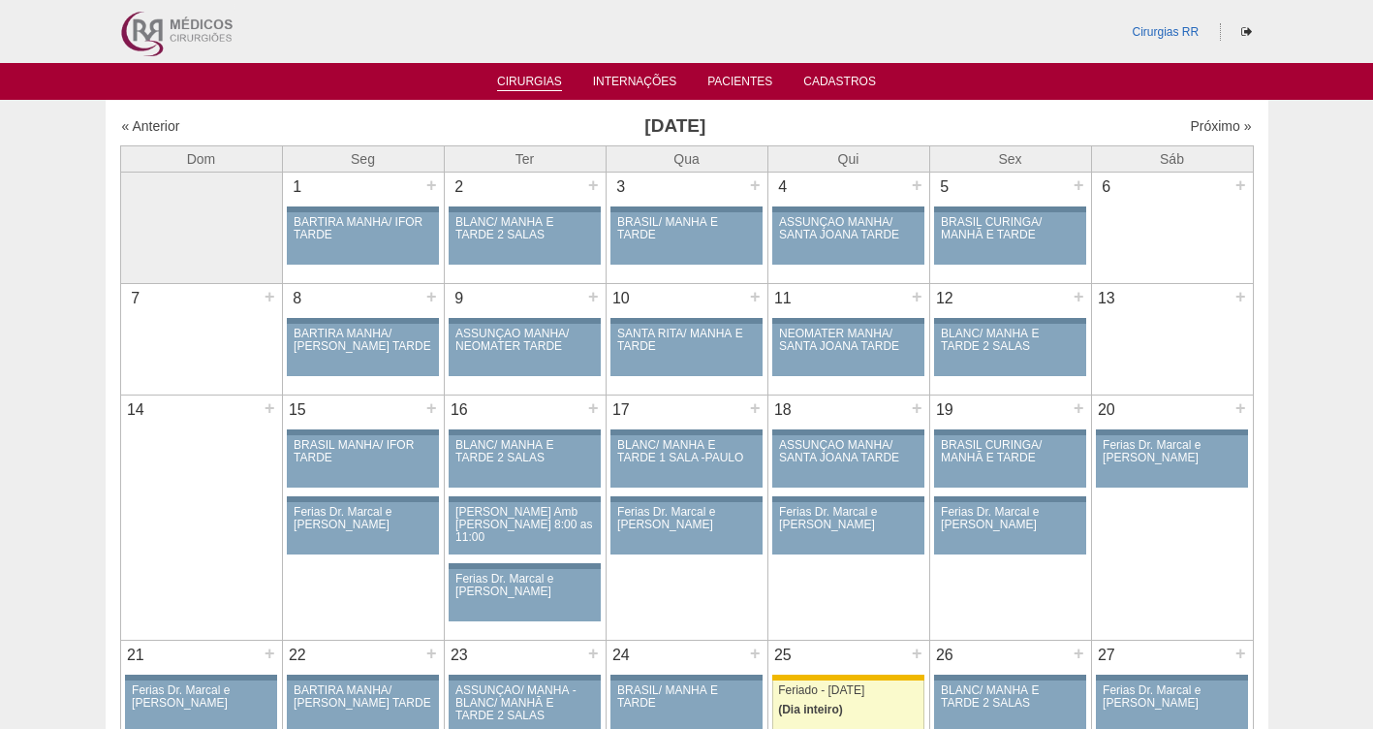
click at [540, 80] on link "Cirurgias" at bounding box center [529, 83] width 65 height 16
